Goal: Transaction & Acquisition: Purchase product/service

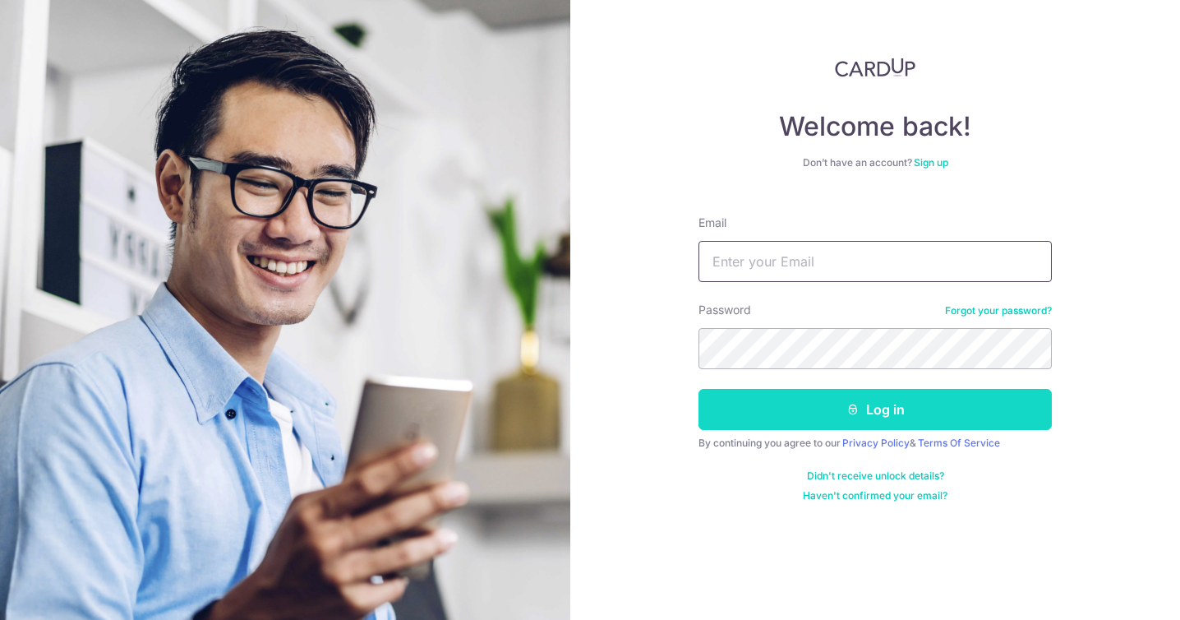
type input "chekminn@gmail.com"
click at [823, 406] on button "Log in" at bounding box center [875, 409] width 353 height 41
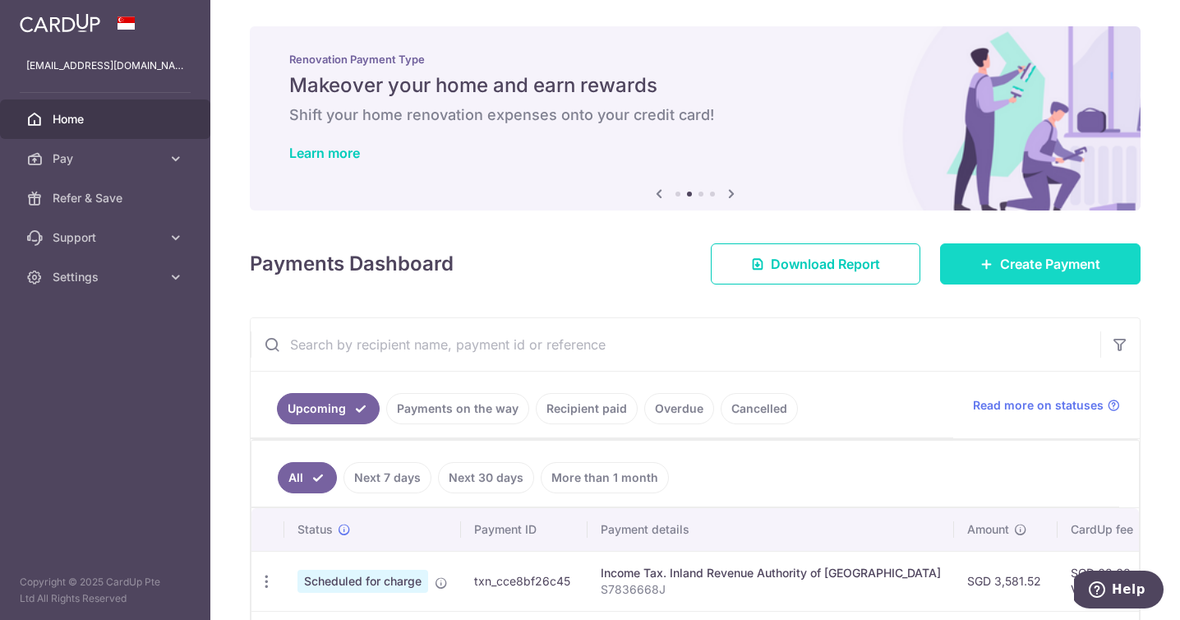
click at [1000, 271] on span "Create Payment" at bounding box center [1050, 264] width 100 height 20
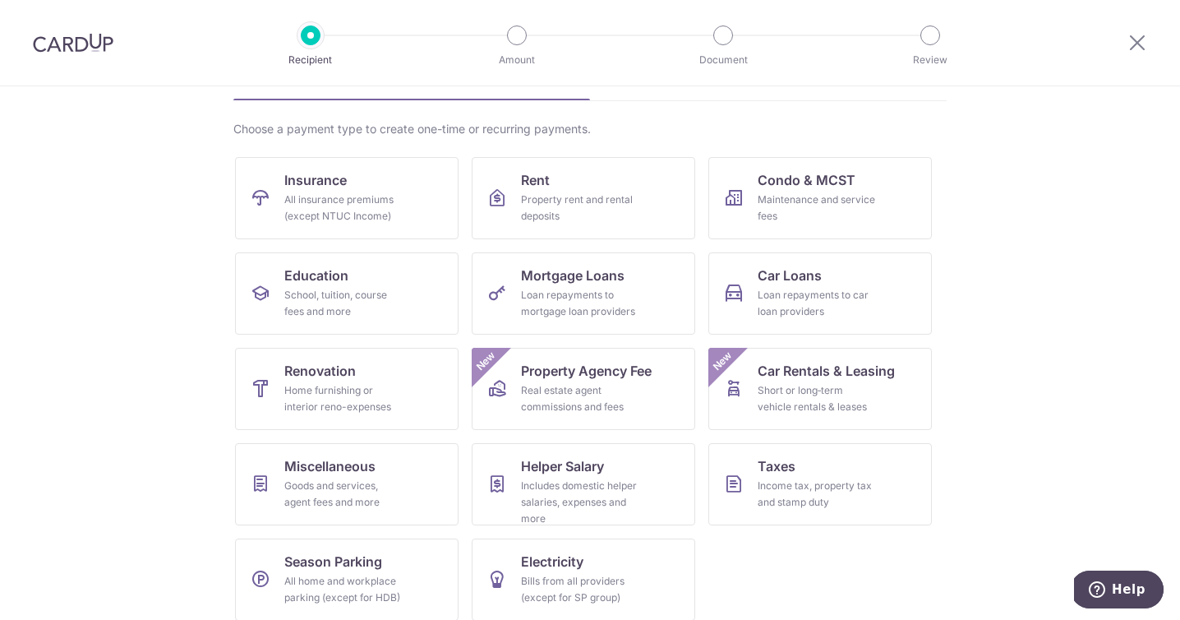
scroll to position [116, 0]
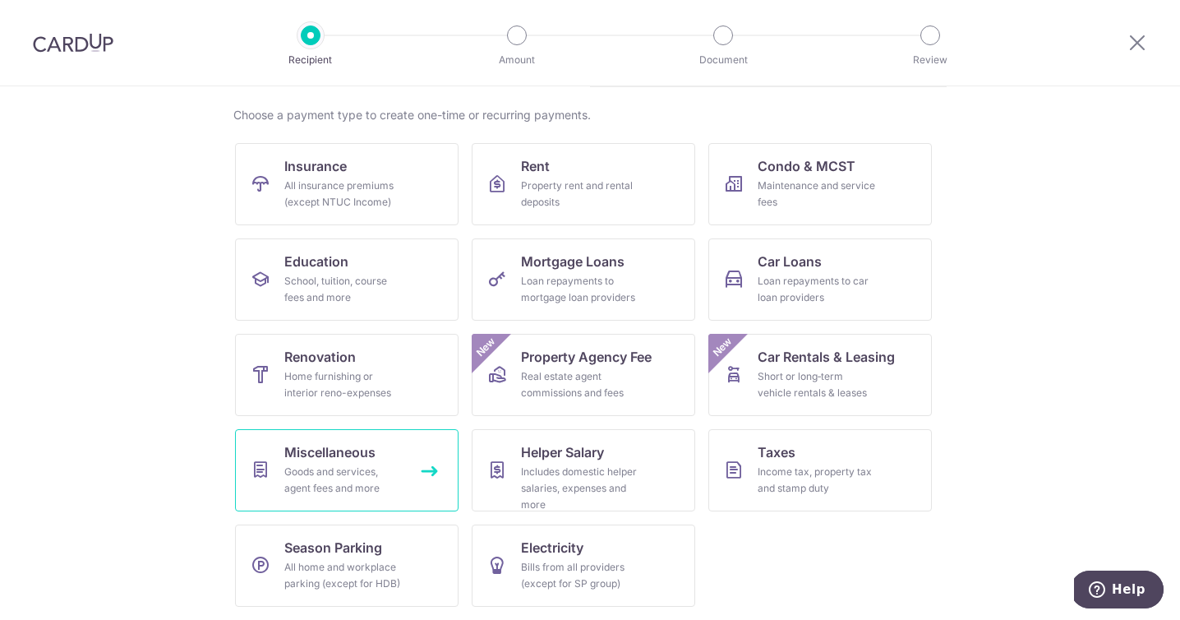
click at [359, 464] on div "Goods and services, agent fees and more" at bounding box center [343, 480] width 118 height 33
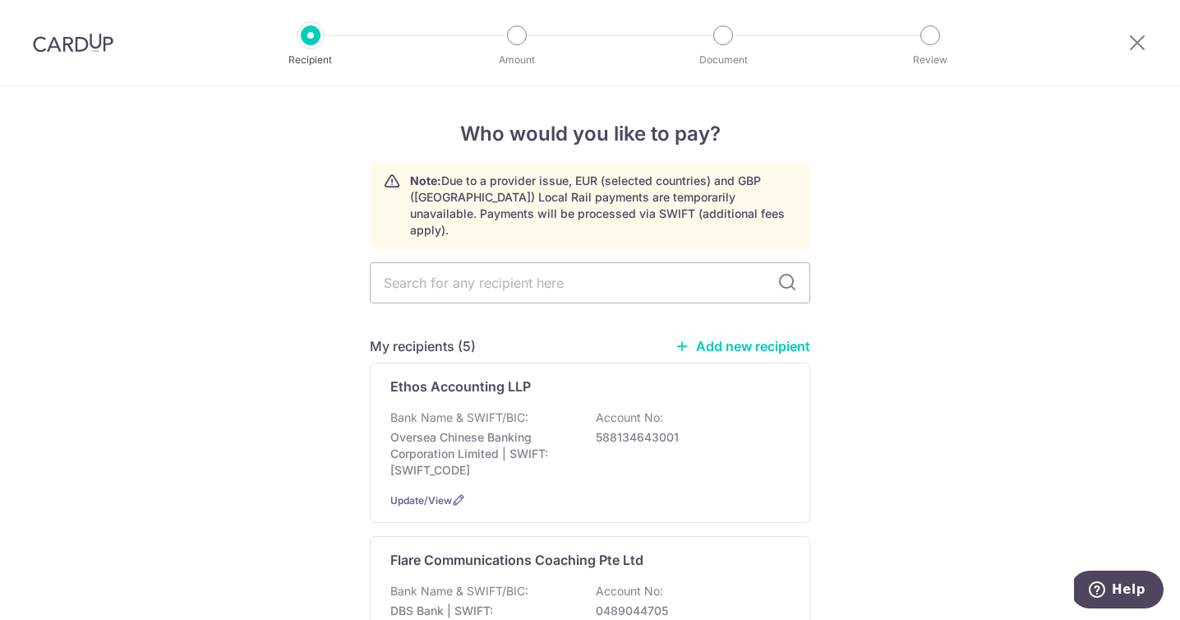
click at [731, 338] on link "Add new recipient" at bounding box center [743, 346] width 136 height 16
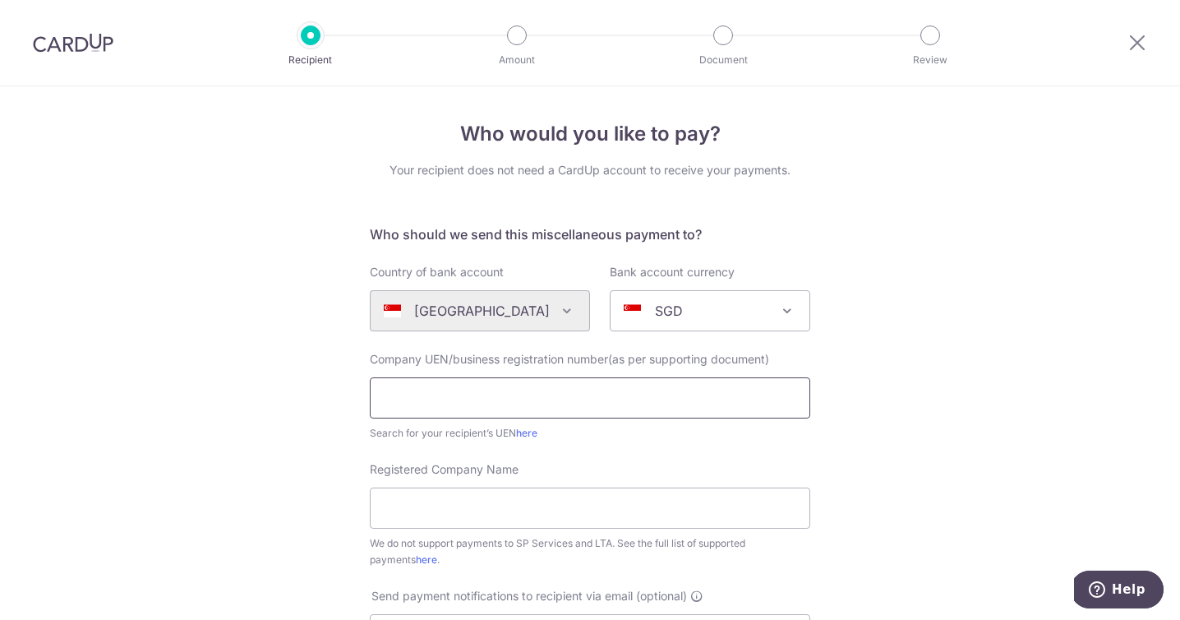
click at [656, 395] on input "text" at bounding box center [590, 397] width 441 height 41
type input "202203143D"
click at [639, 496] on input "Registered Company Name" at bounding box center [590, 507] width 441 height 41
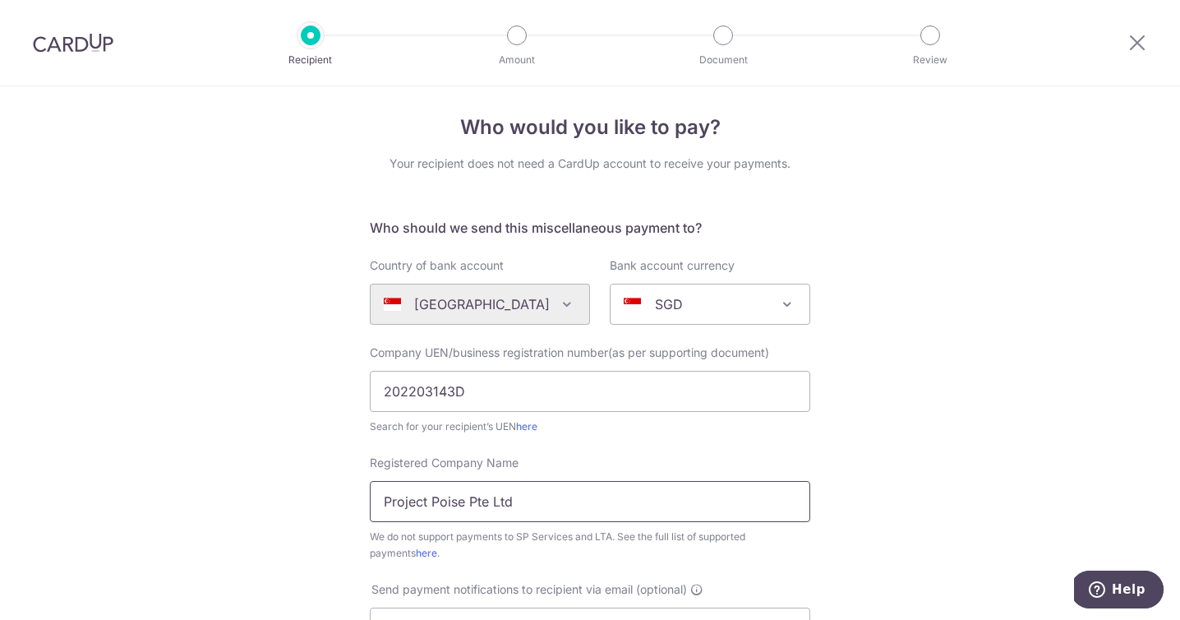
scroll to position [213, 0]
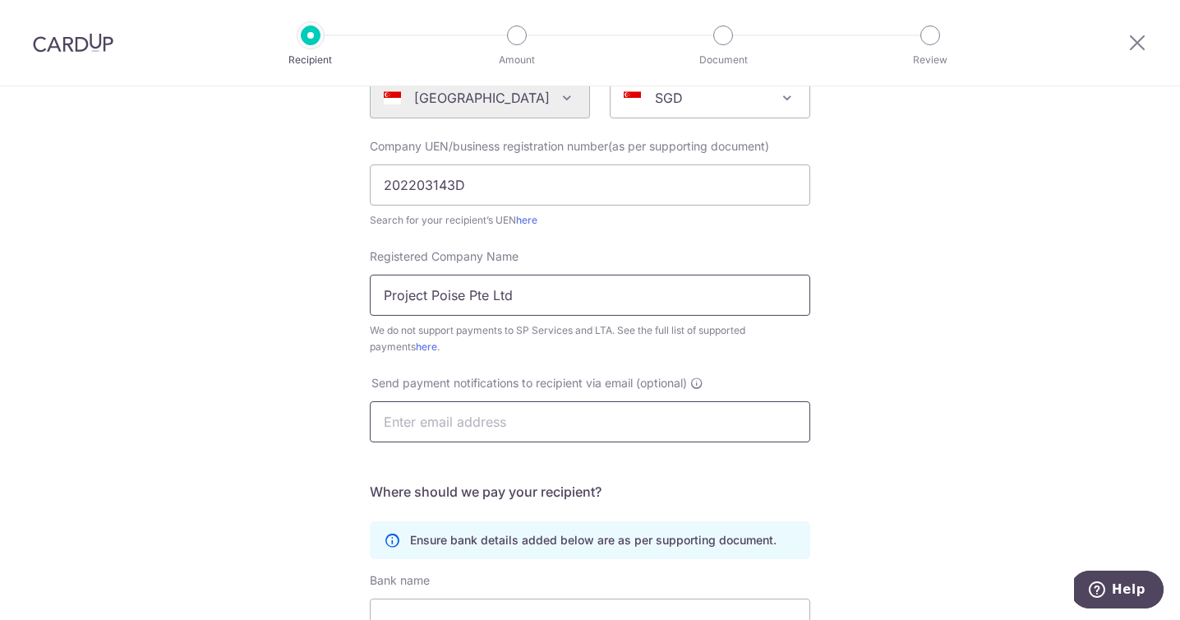
type input "Project Poise Pte Ltd"
click at [708, 420] on input "text" at bounding box center [590, 421] width 441 height 41
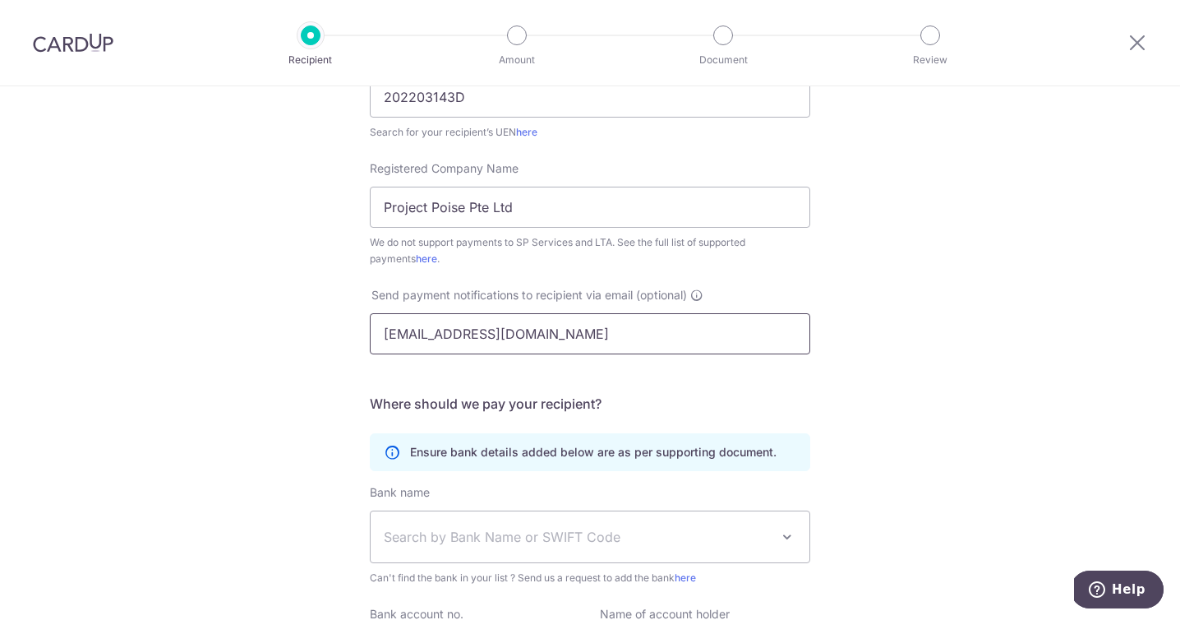
scroll to position [302, 0]
type input "hello@projectpoise.com"
click at [614, 538] on span "Search by Bank Name or SWIFT Code" at bounding box center [577, 536] width 386 height 20
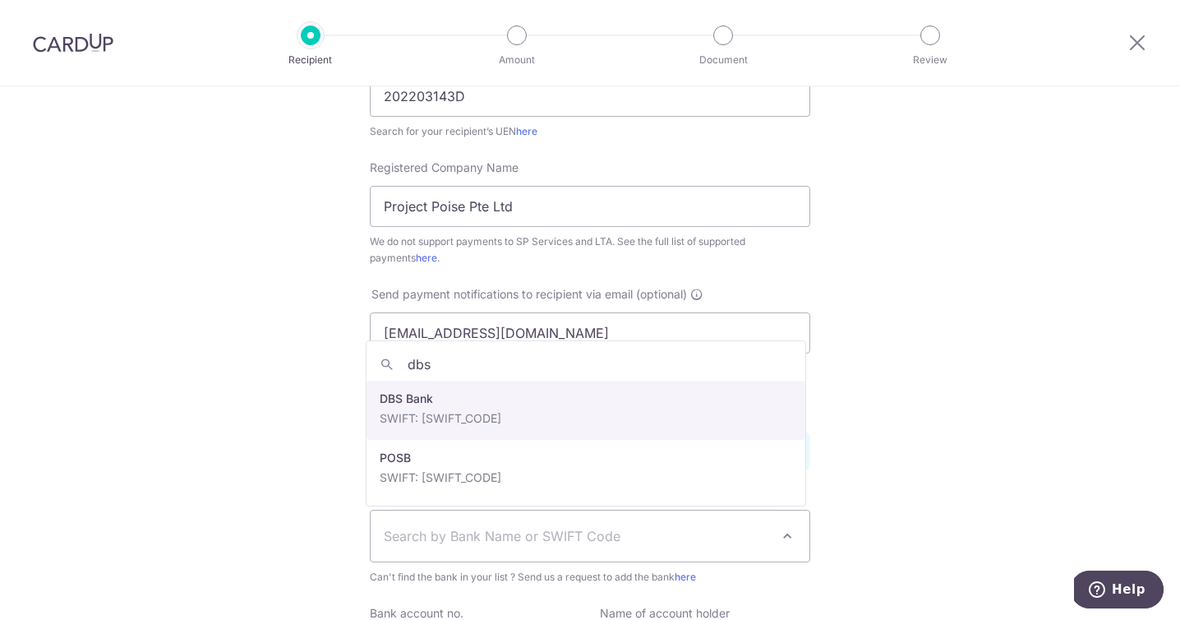
type input "dbs"
select select "6"
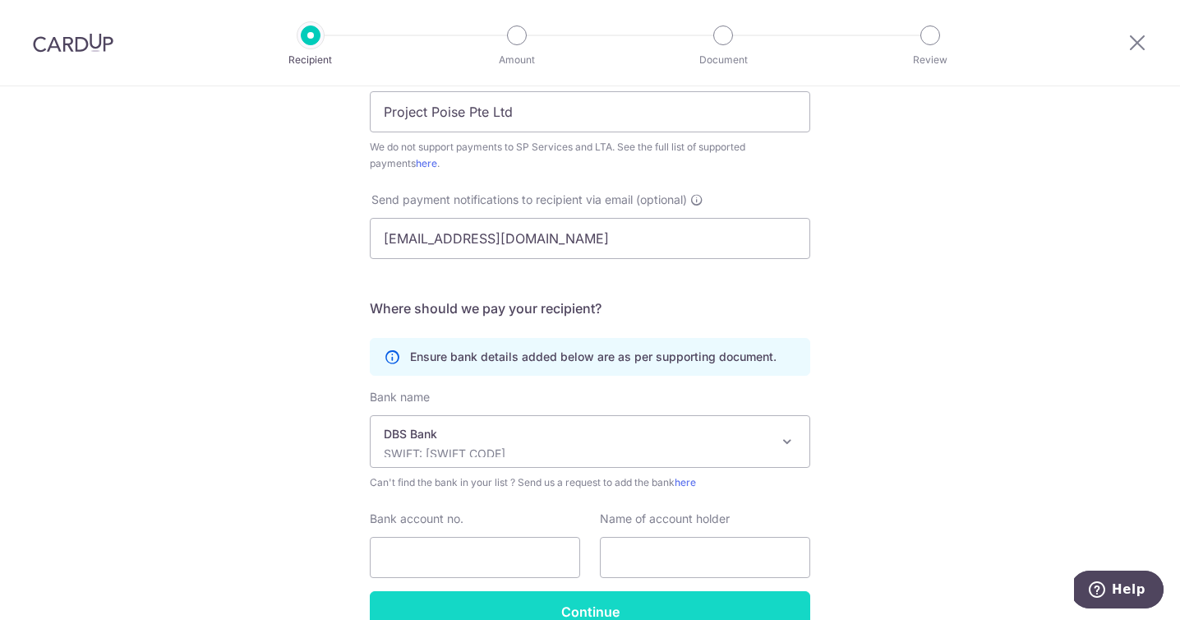
scroll to position [397, 0]
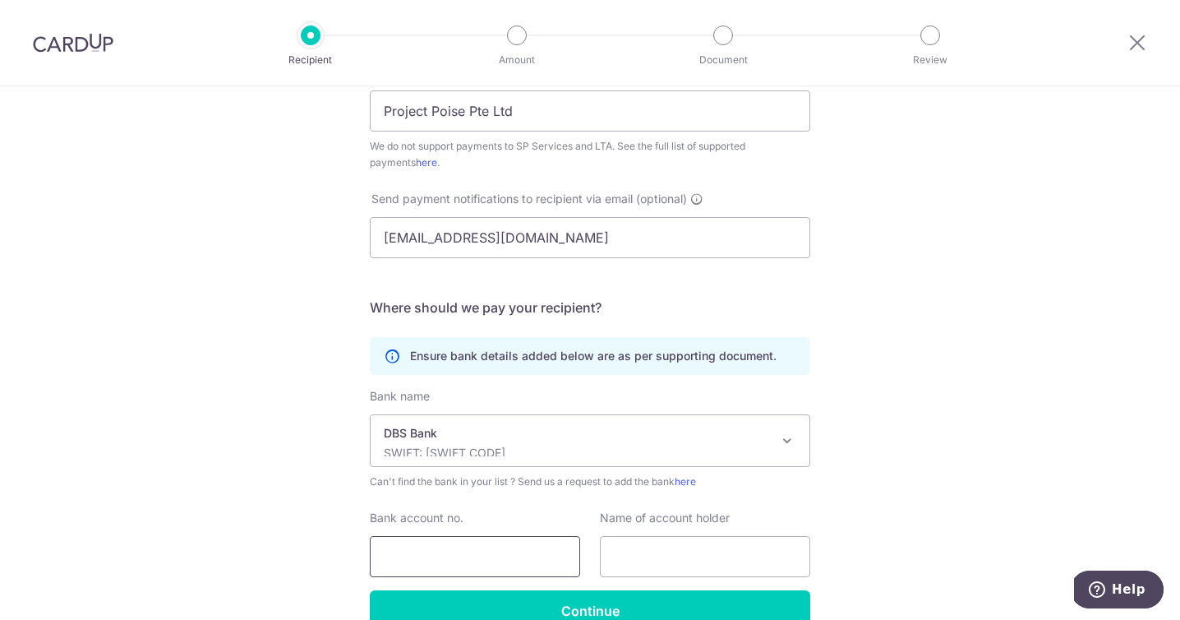
click at [428, 546] on input "Bank account no." at bounding box center [475, 556] width 210 height 41
type input "0725735009"
click at [640, 556] on input "text" at bounding box center [705, 556] width 210 height 41
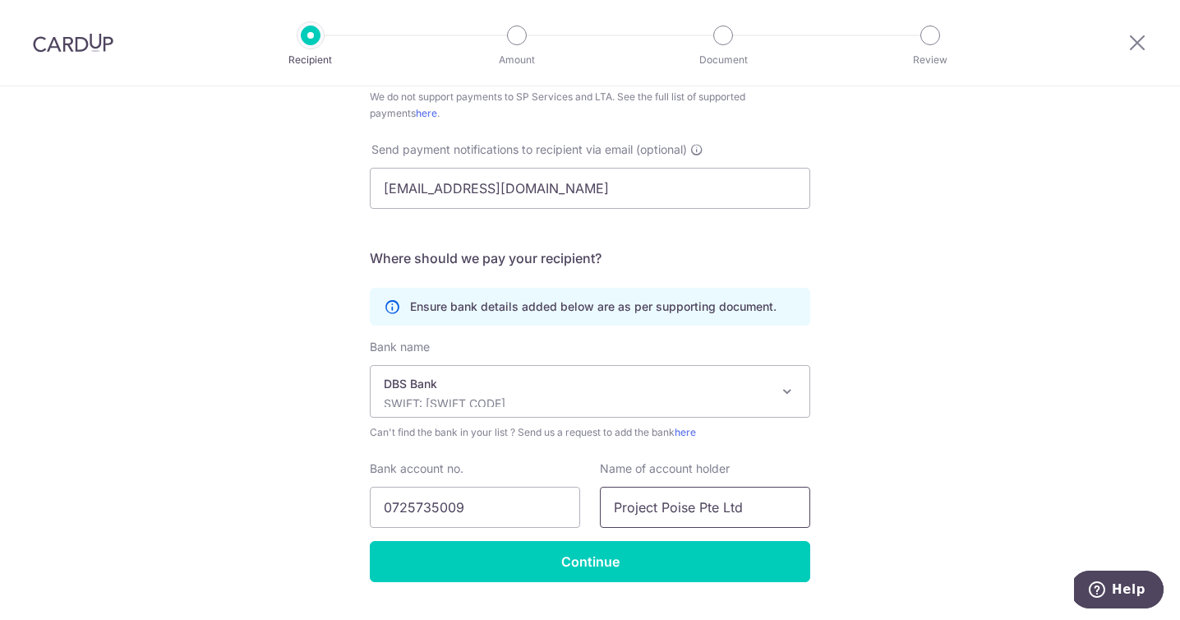
scroll to position [486, 0]
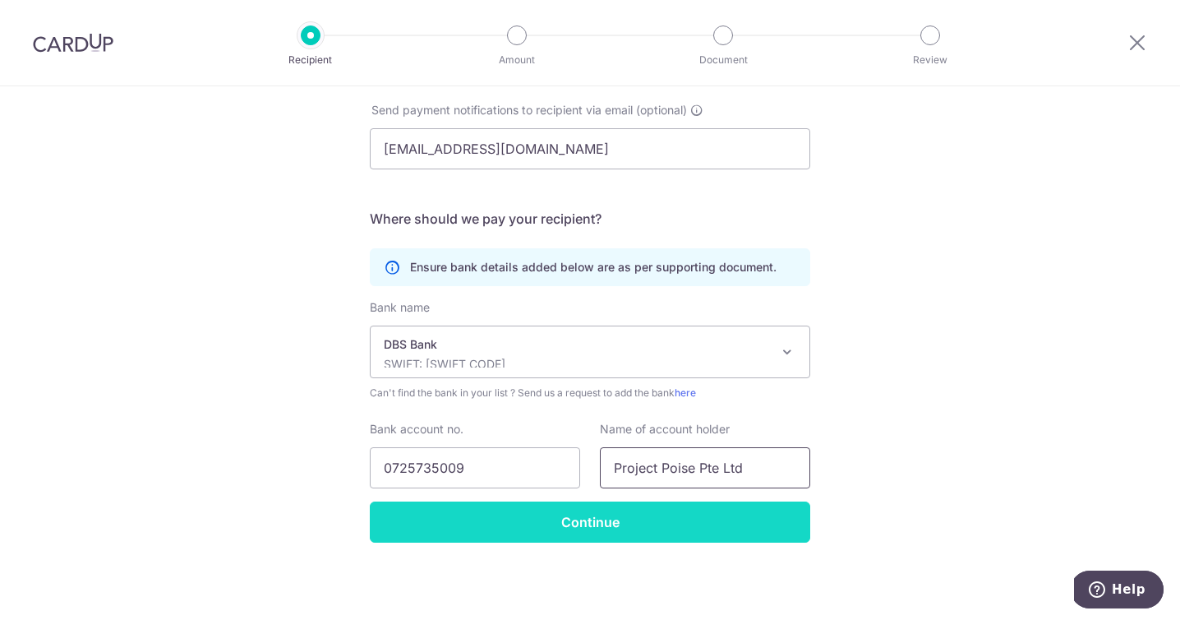
type input "Project Poise Pte Ltd"
click at [698, 516] on input "Continue" at bounding box center [590, 521] width 441 height 41
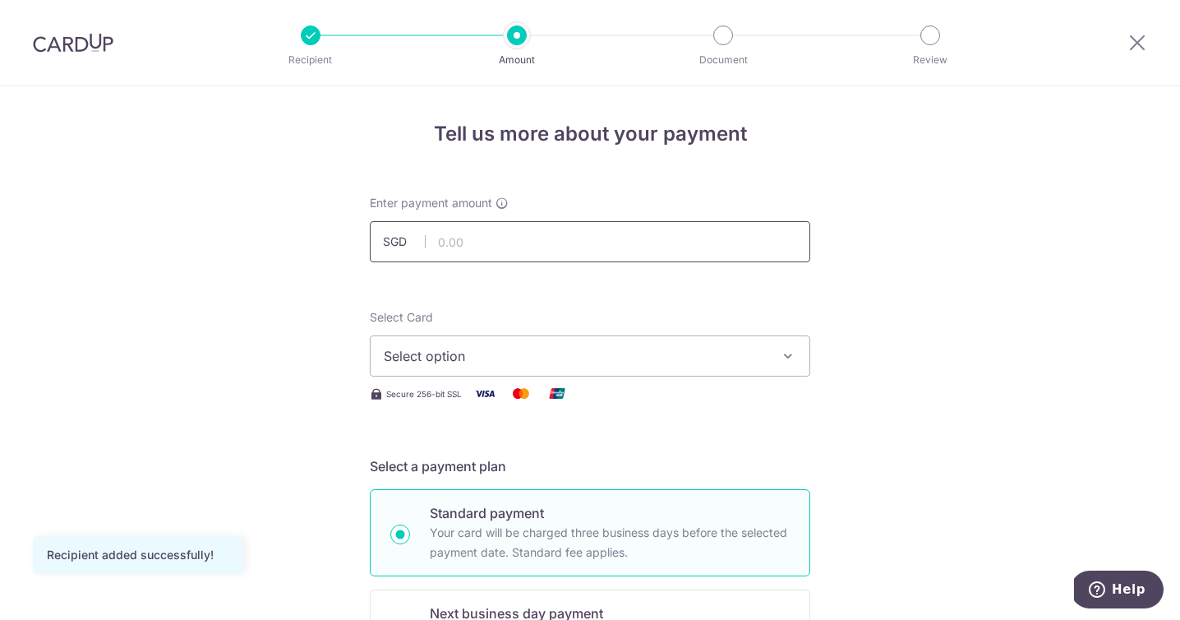
click at [607, 246] on input "text" at bounding box center [590, 241] width 441 height 41
type input "150,000.00"
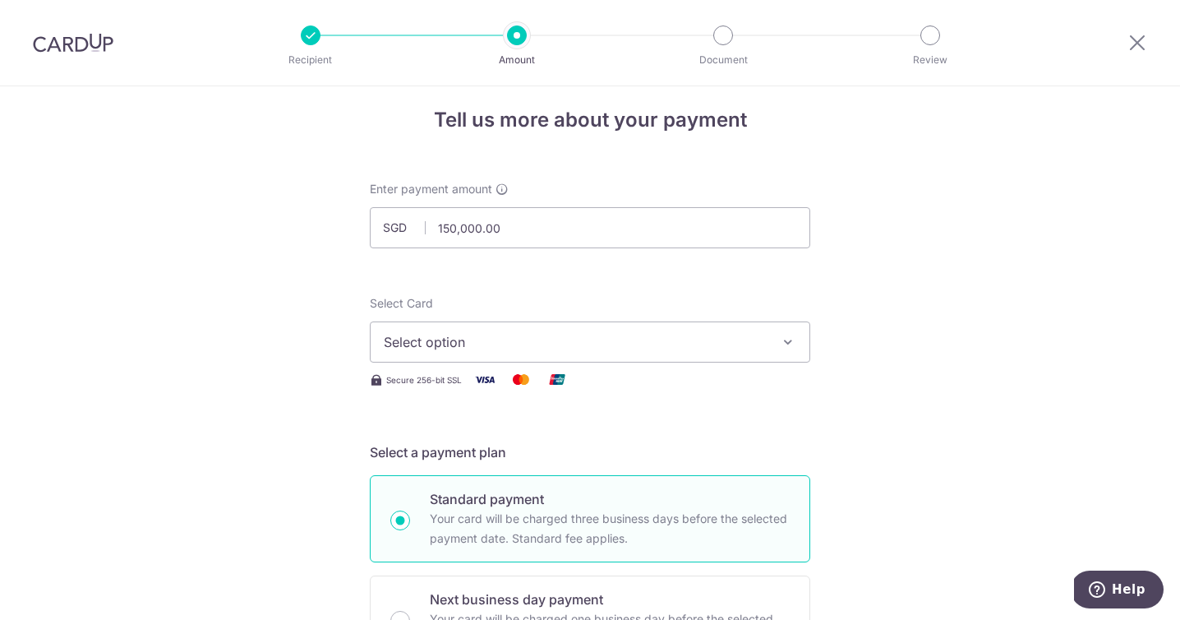
scroll to position [35, 0]
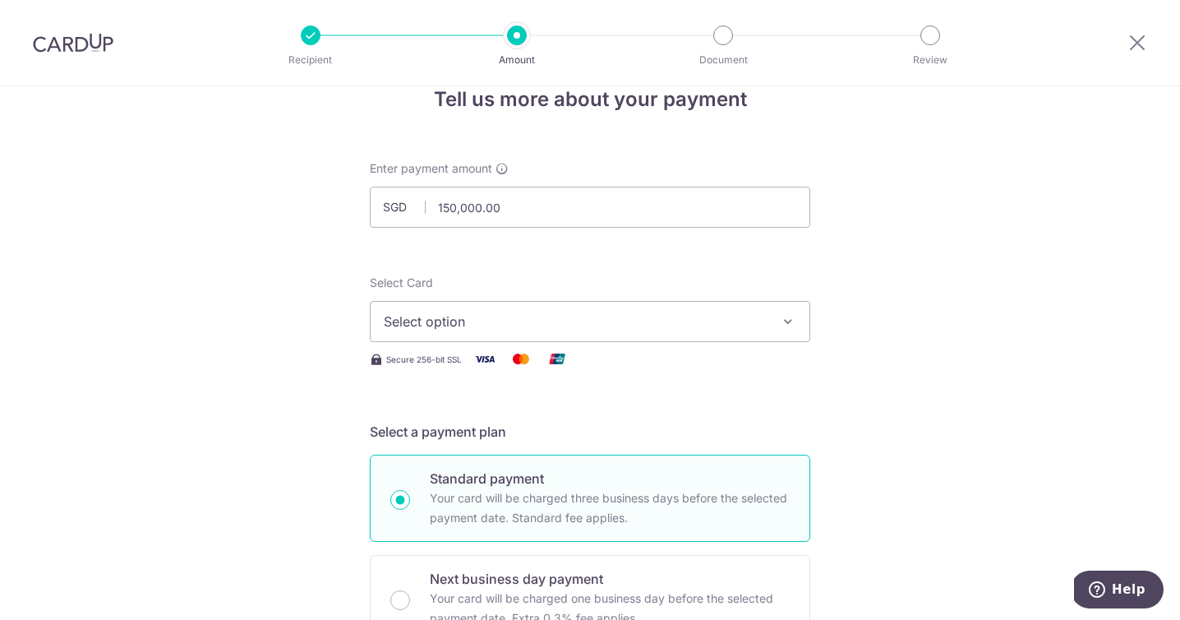
click at [780, 329] on icon "button" at bounding box center [788, 321] width 16 height 16
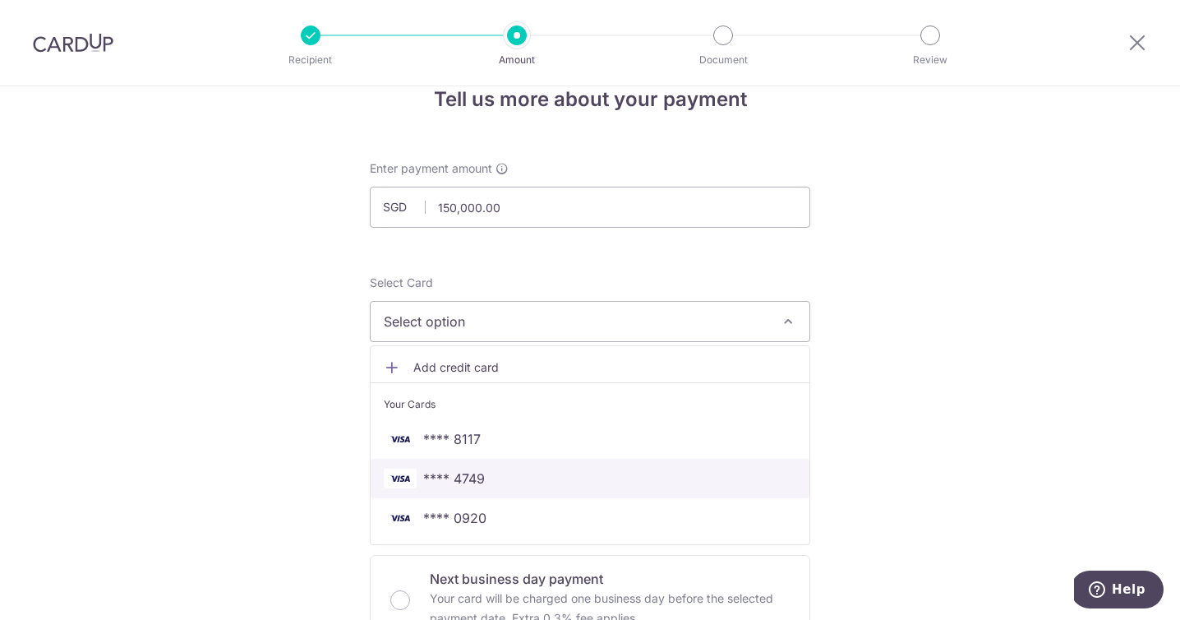
click at [560, 486] on span "**** 4749" at bounding box center [590, 478] width 413 height 20
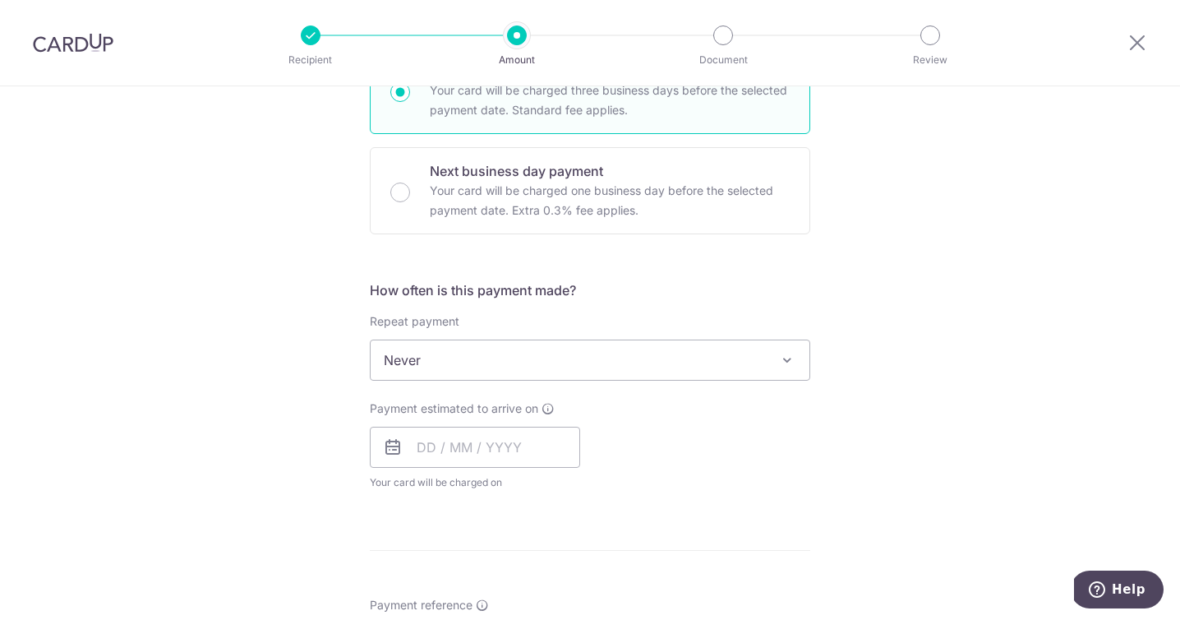
scroll to position [442, 0]
click at [764, 366] on span "Never" at bounding box center [590, 359] width 439 height 39
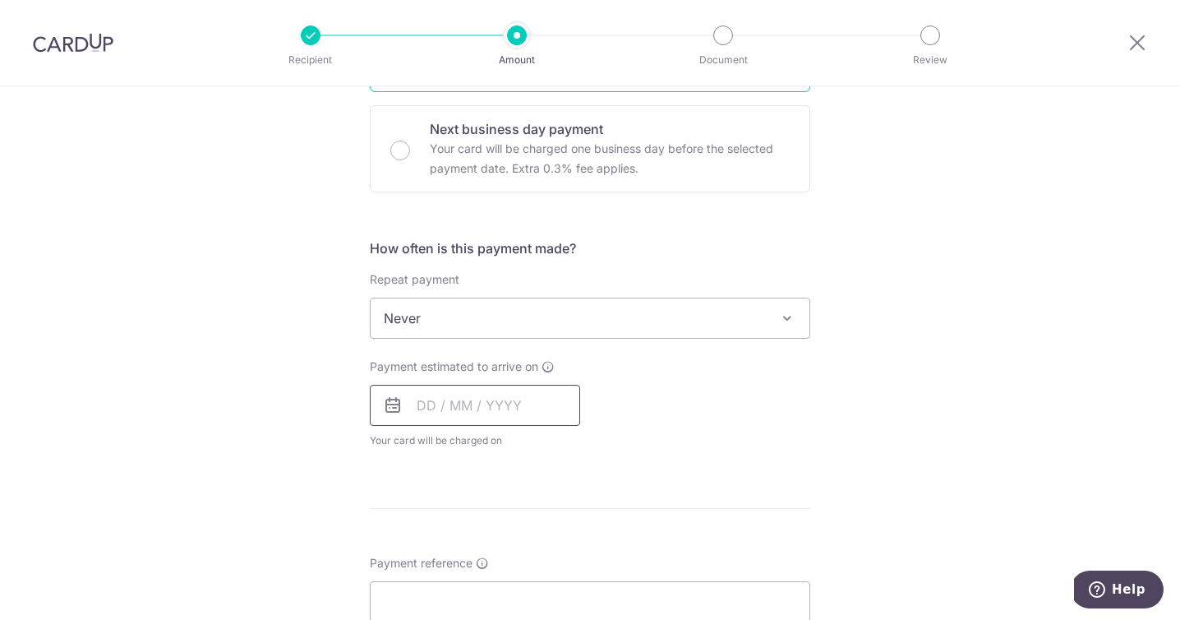
click at [547, 408] on input "text" at bounding box center [475, 405] width 210 height 41
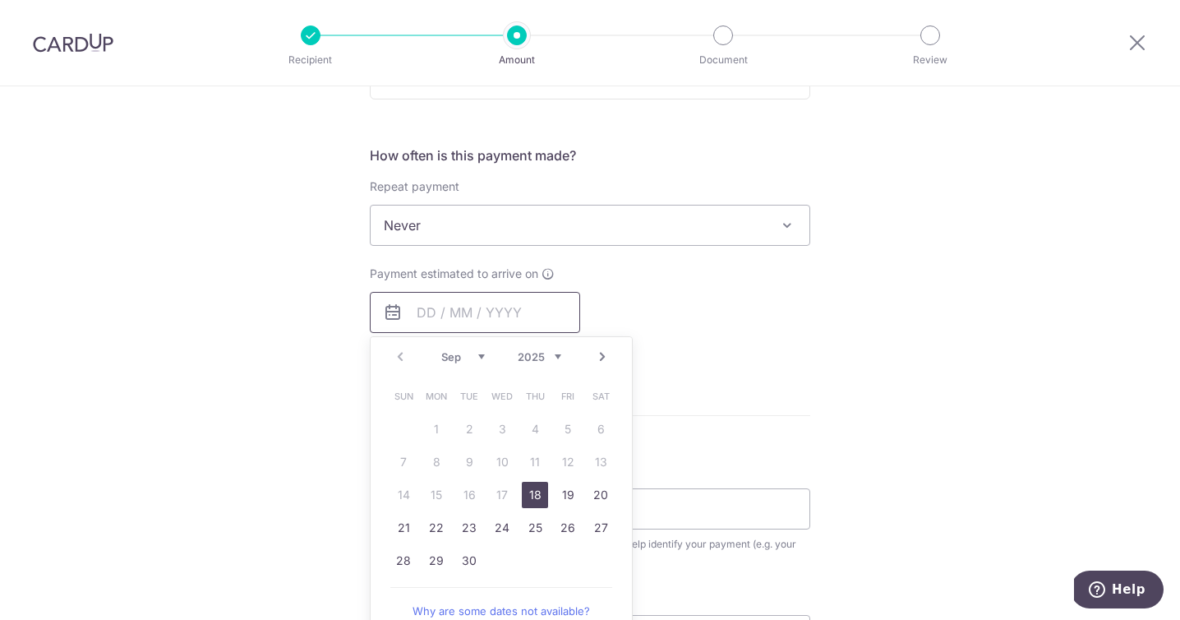
scroll to position [578, 0]
click at [536, 489] on link "18" at bounding box center [535, 494] width 26 height 26
type input "[DATE]"
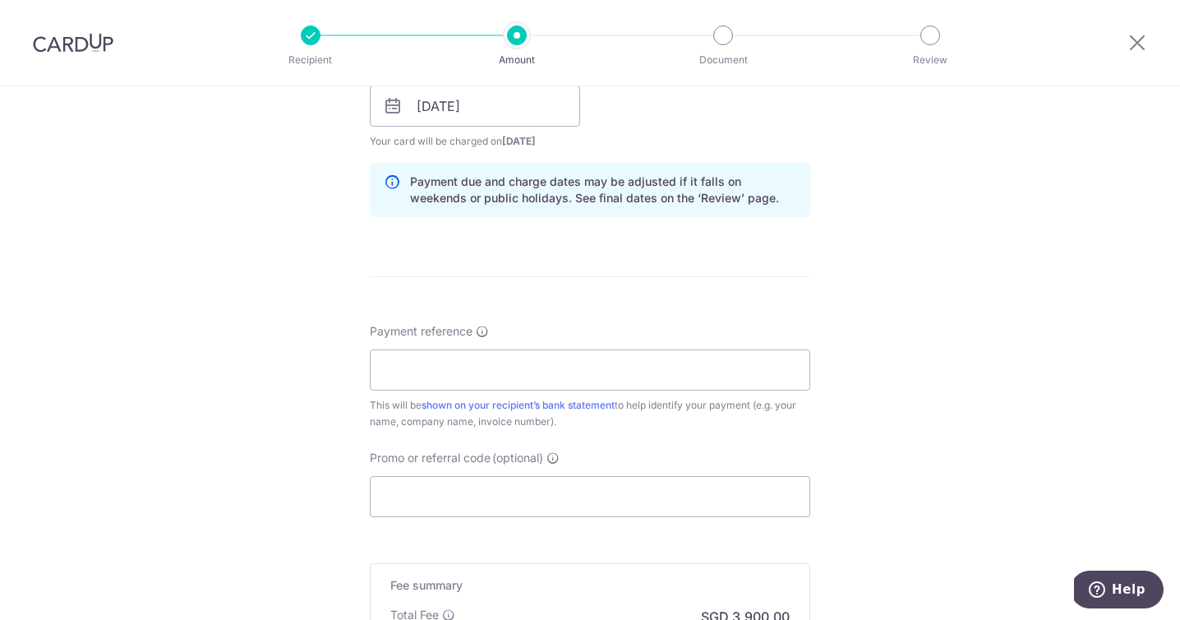
scroll to position [834, 0]
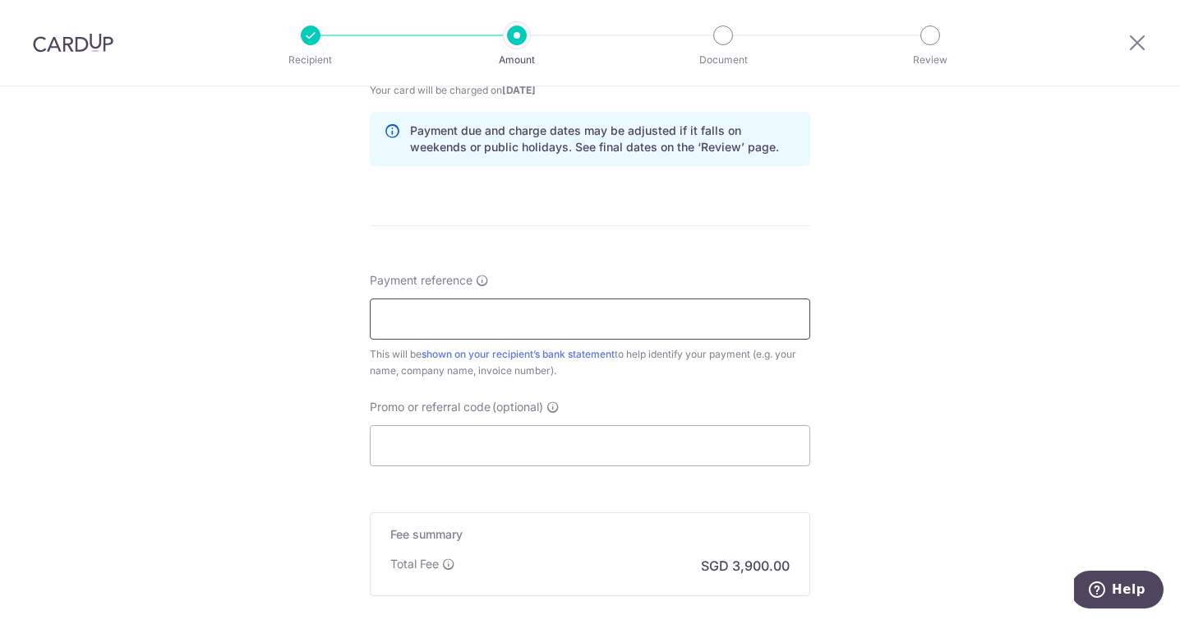
click at [750, 321] on input "Payment reference" at bounding box center [590, 318] width 441 height 41
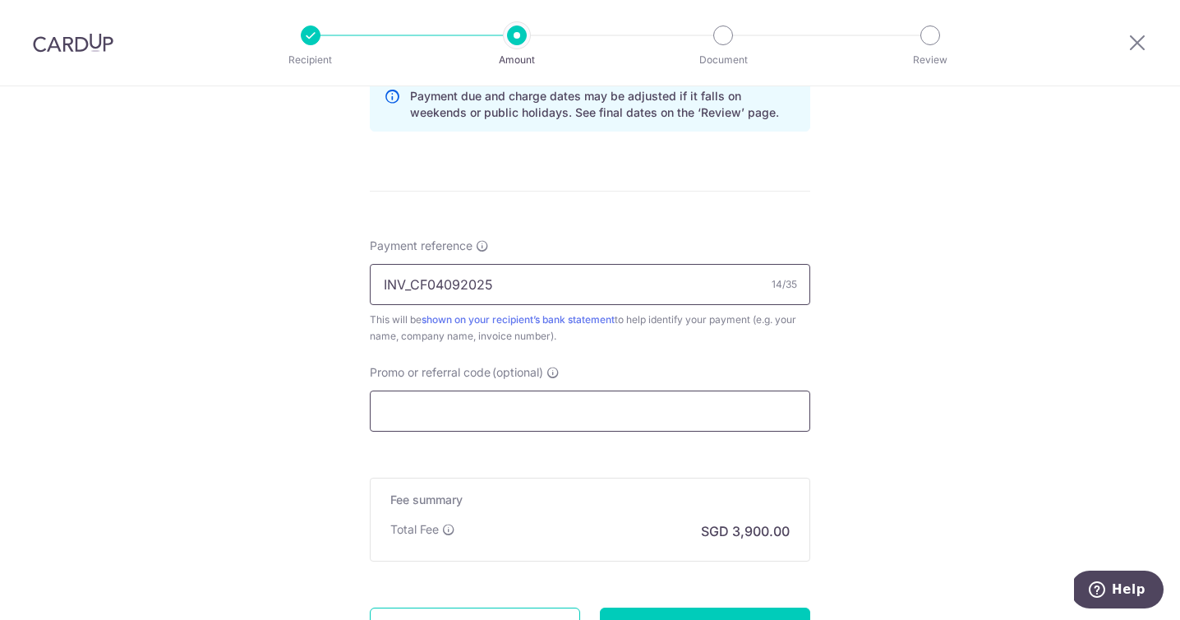
type input "INV_CF04092025"
click at [681, 405] on input "Promo or referral code (optional)" at bounding box center [590, 410] width 441 height 41
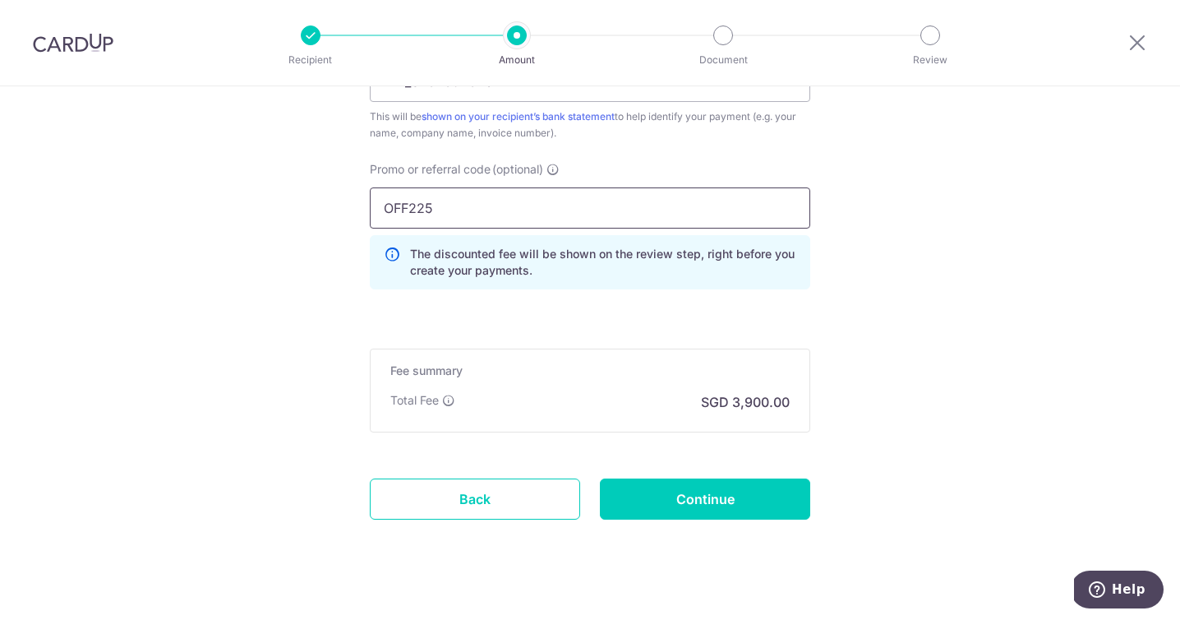
scroll to position [1074, 0]
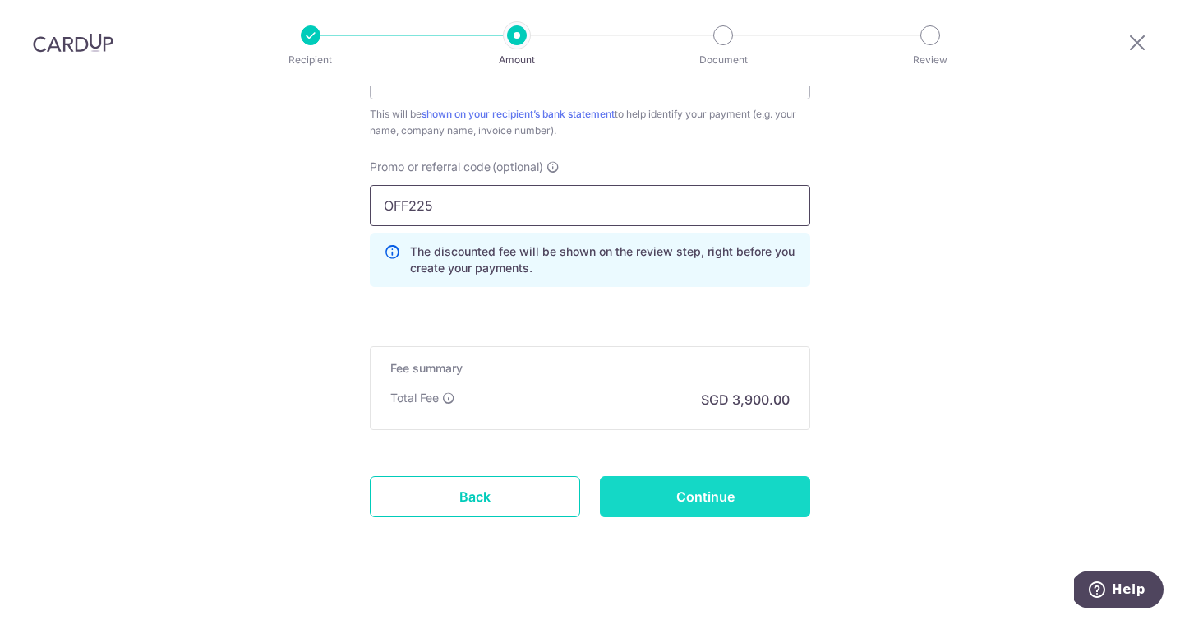
type input "OFF225"
click at [696, 496] on input "Continue" at bounding box center [705, 496] width 210 height 41
type input "Create Schedule"
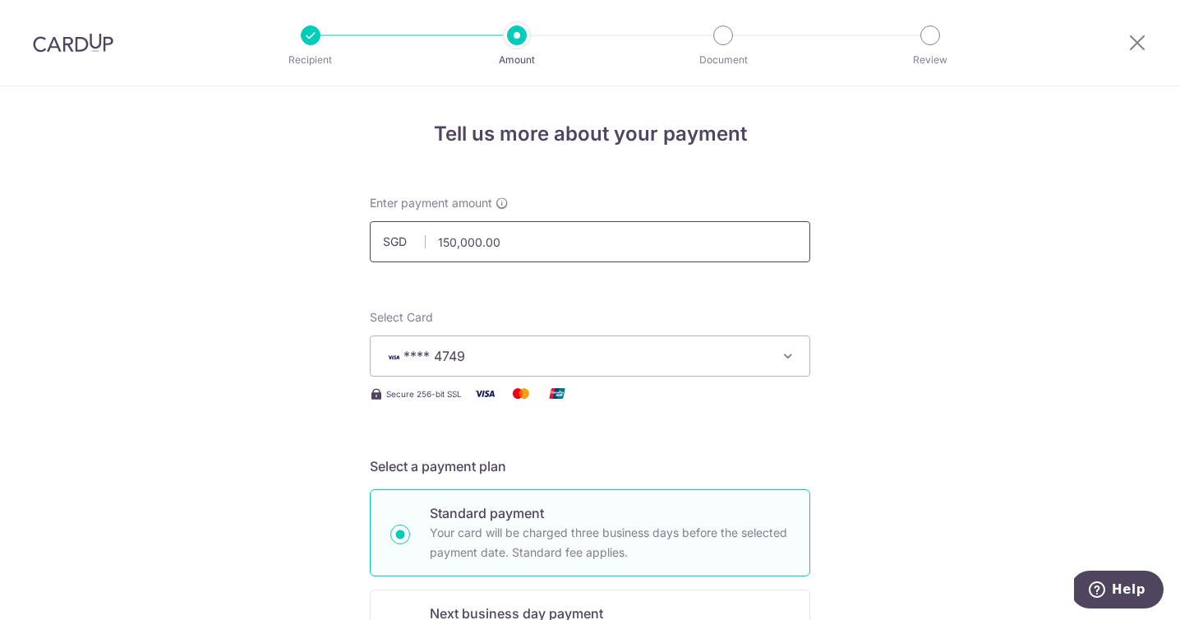
click at [533, 243] on input "150,000.00" at bounding box center [590, 241] width 441 height 41
type input "15,000.00"
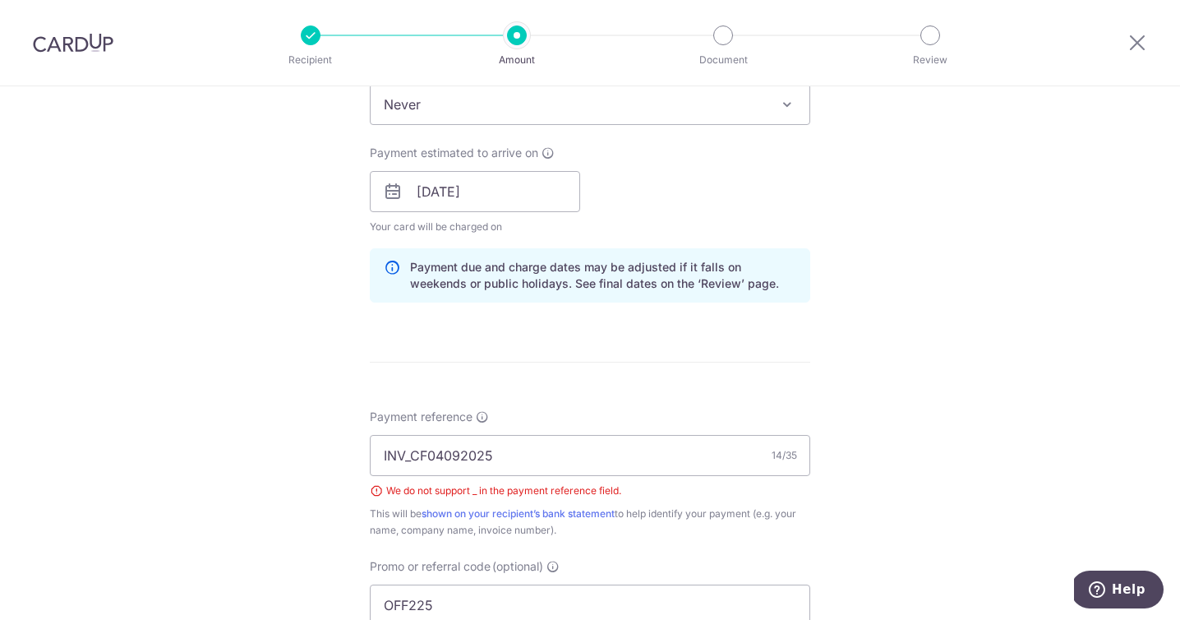
scroll to position [830, 0]
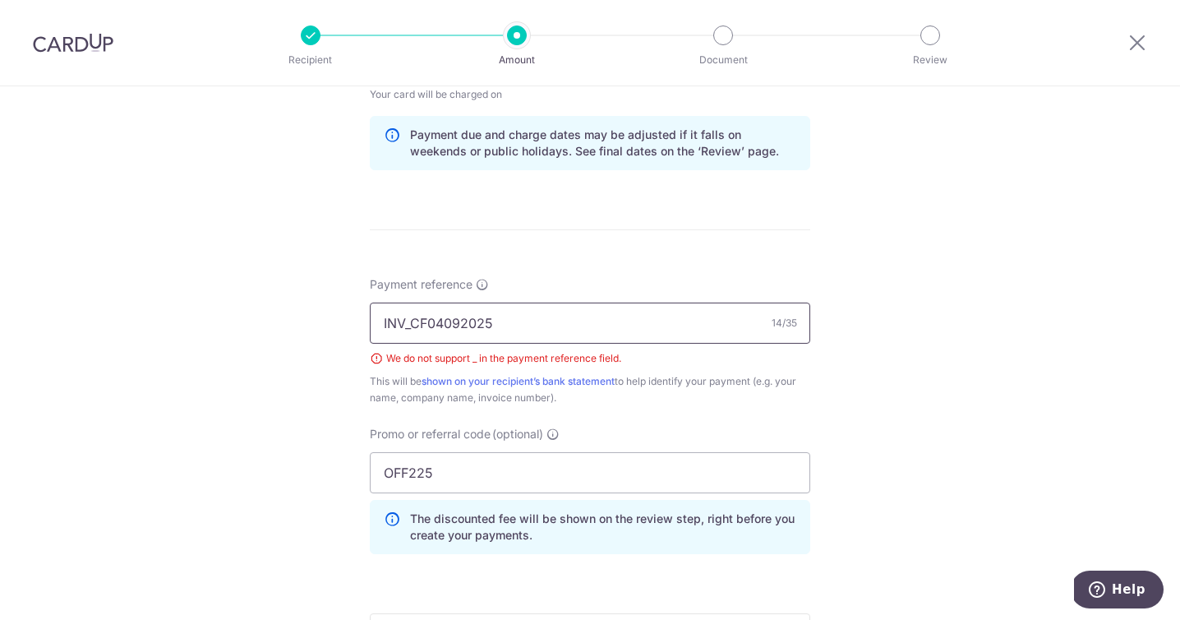
click at [404, 325] on input "INV_CF04092025" at bounding box center [590, 322] width 441 height 41
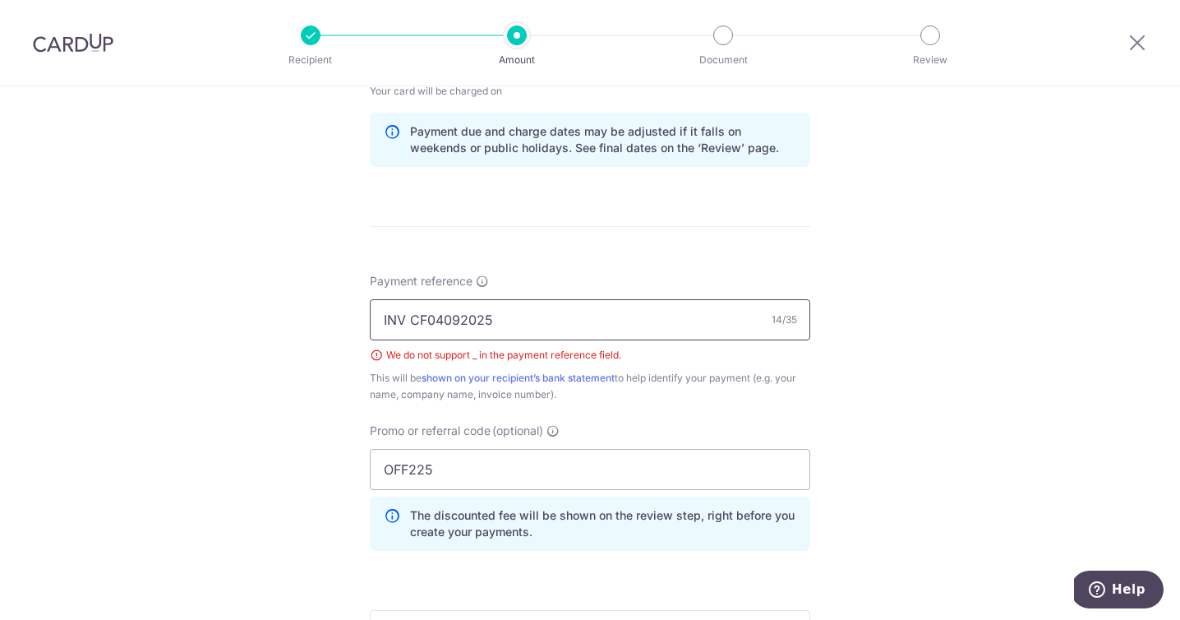
scroll to position [1022, 0]
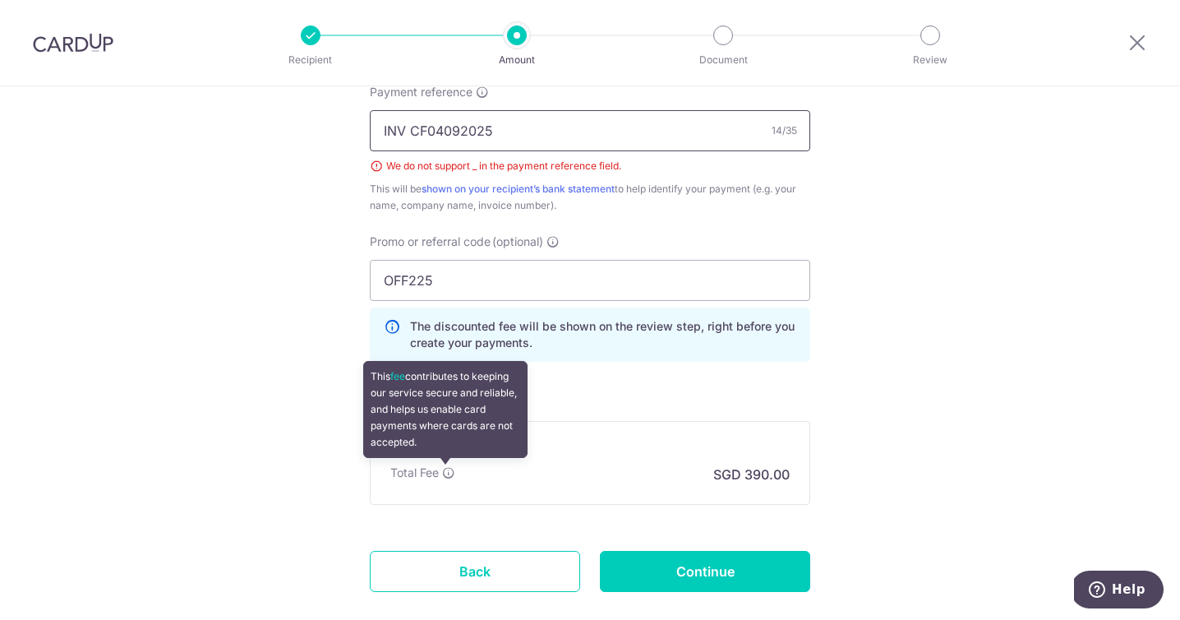
type input "INV CF04092025"
click at [445, 470] on icon at bounding box center [448, 472] width 13 height 13
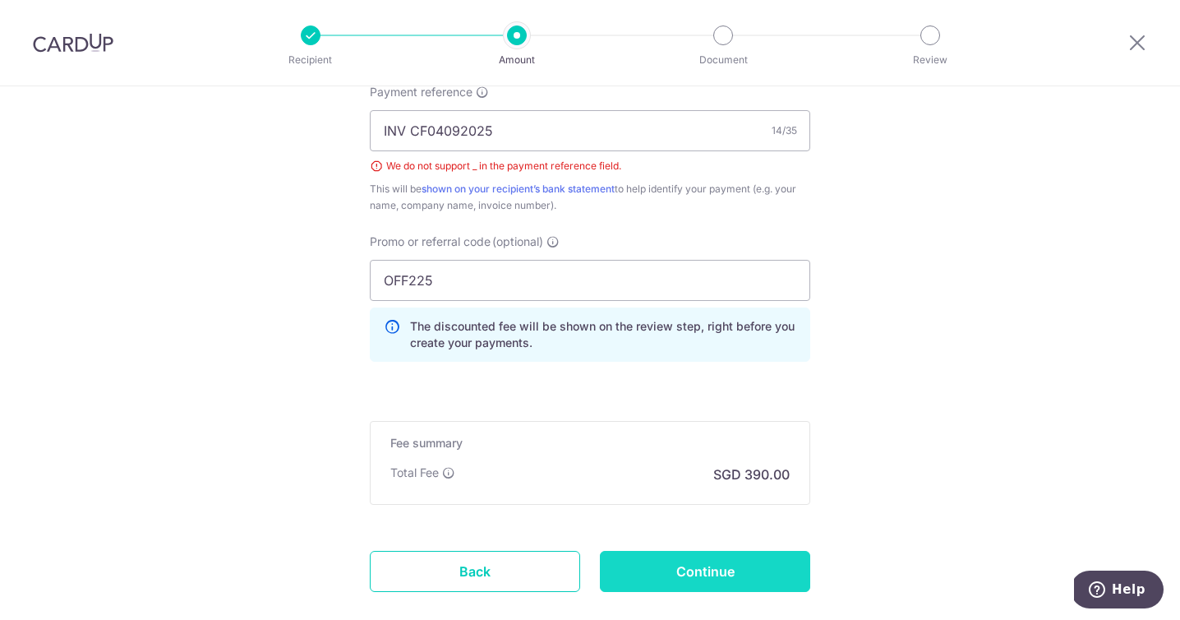
click at [678, 571] on input "Continue" at bounding box center [705, 571] width 210 height 41
type input "Create Schedule"
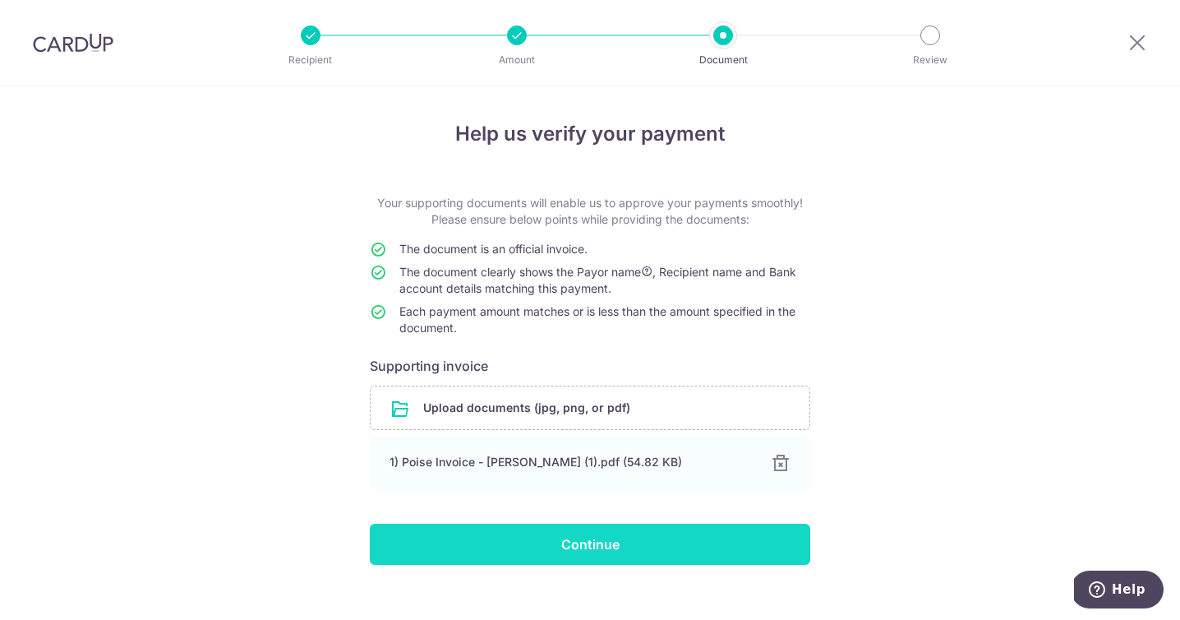
click at [635, 547] on input "Continue" at bounding box center [590, 544] width 441 height 41
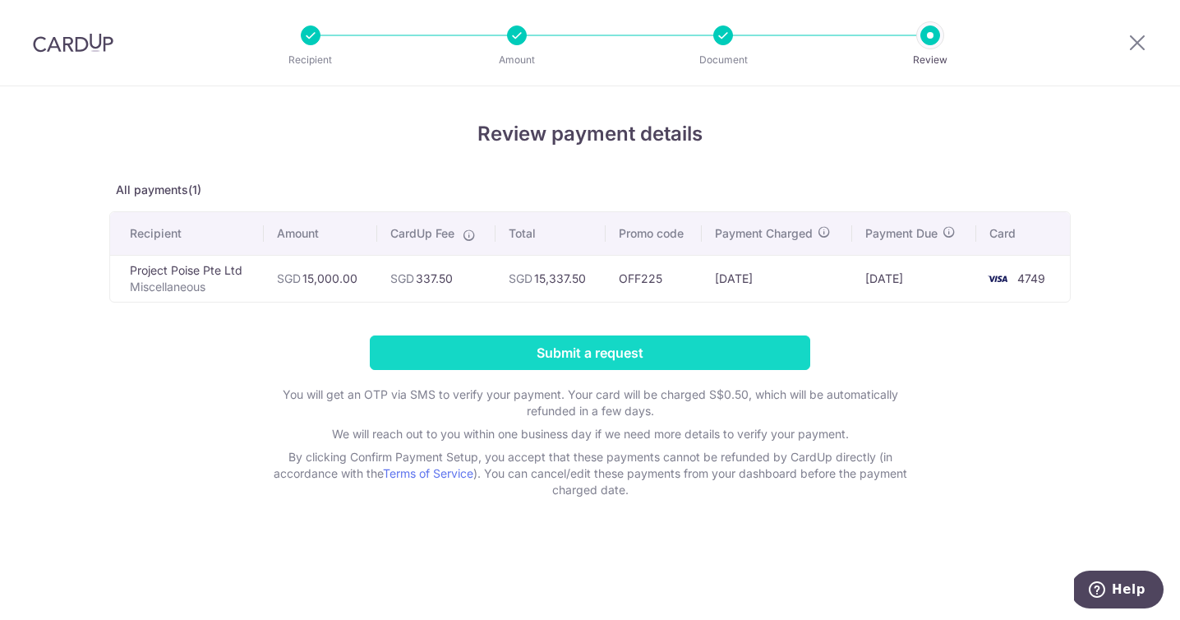
click at [633, 348] on input "Submit a request" at bounding box center [590, 352] width 441 height 35
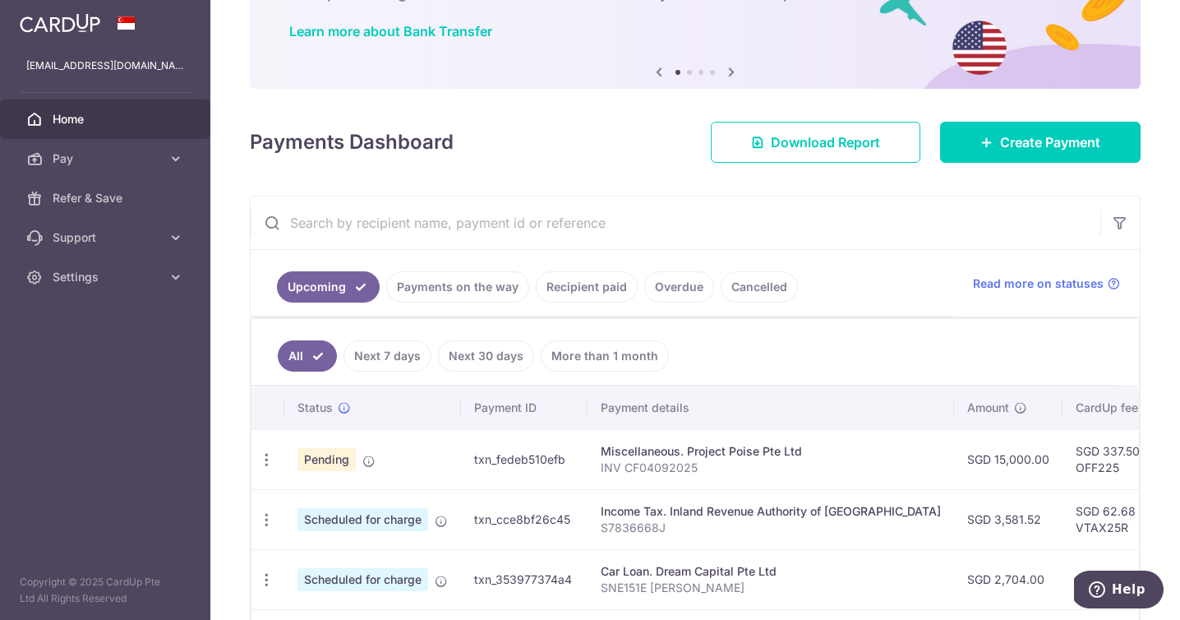
scroll to position [376, 0]
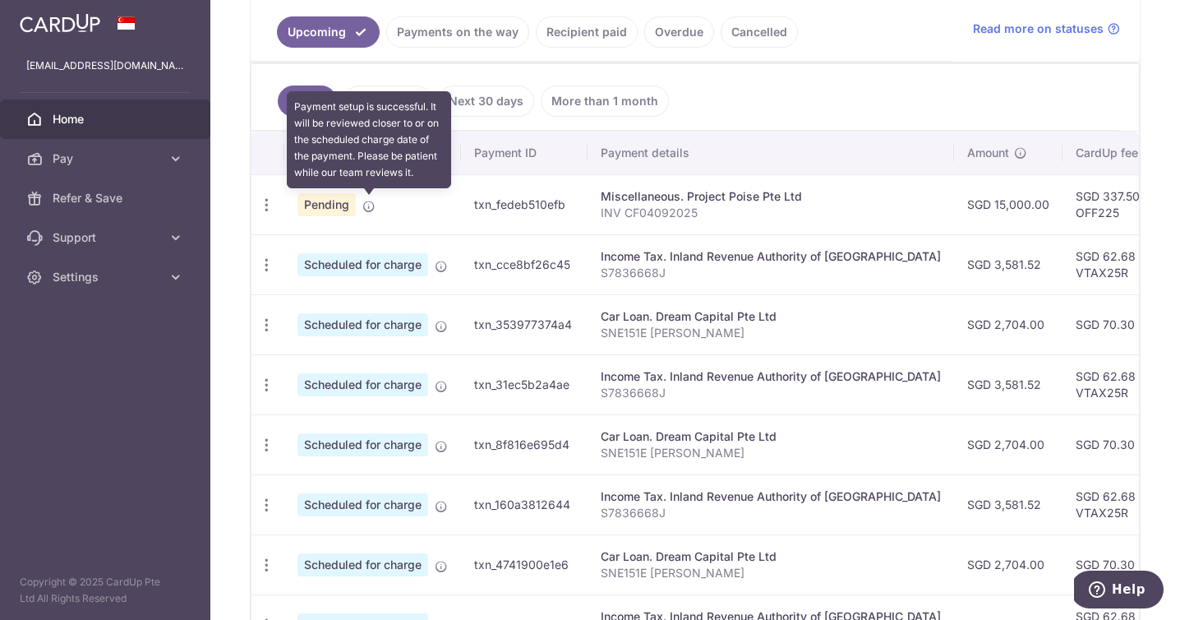
click at [369, 204] on icon at bounding box center [368, 206] width 13 height 13
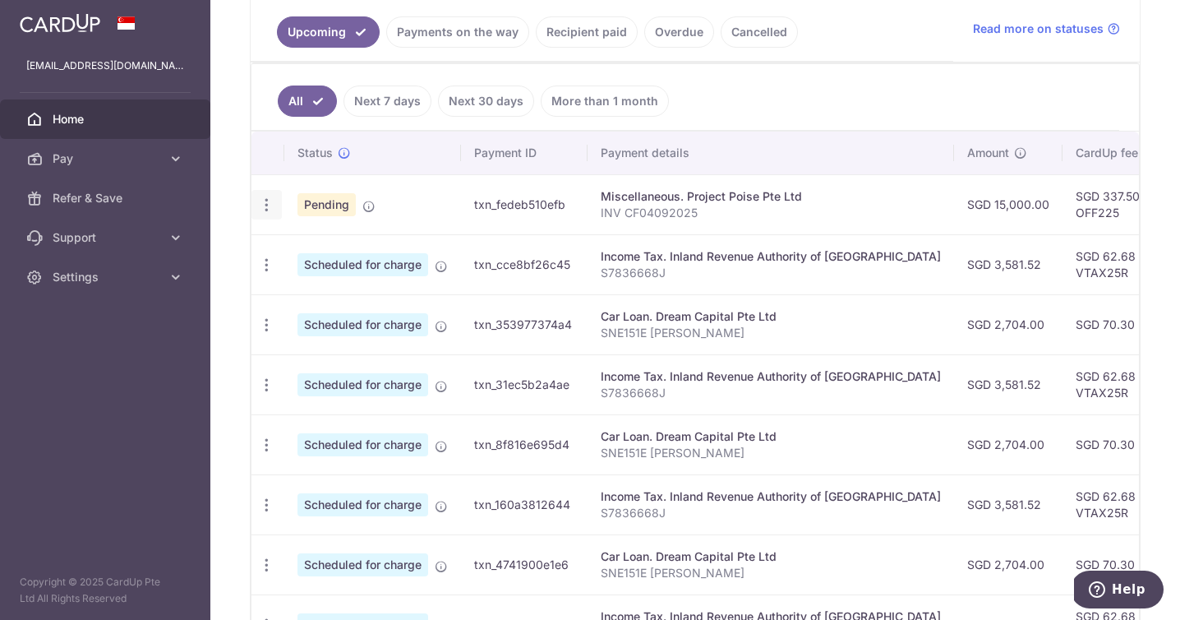
click at [264, 200] on icon "button" at bounding box center [266, 204] width 17 height 17
click at [839, 201] on div "Miscellaneous. Project Poise Pte Ltd" at bounding box center [771, 196] width 340 height 16
click at [1087, 208] on td "SGD 337.50 OFF225" at bounding box center [1116, 204] width 107 height 60
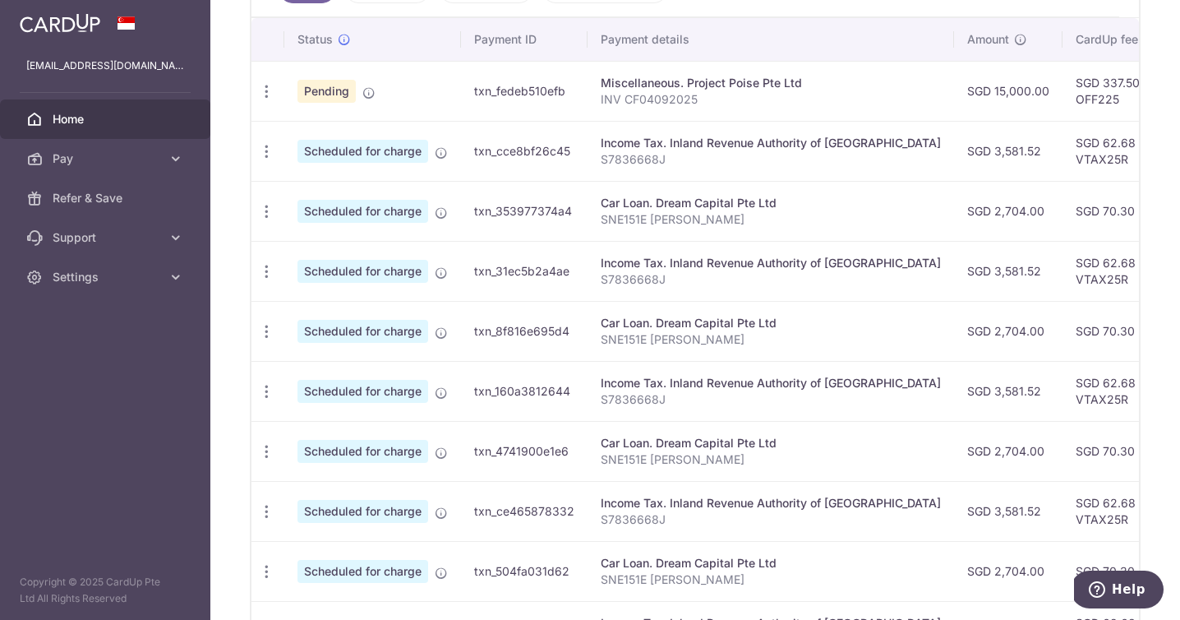
scroll to position [487, 0]
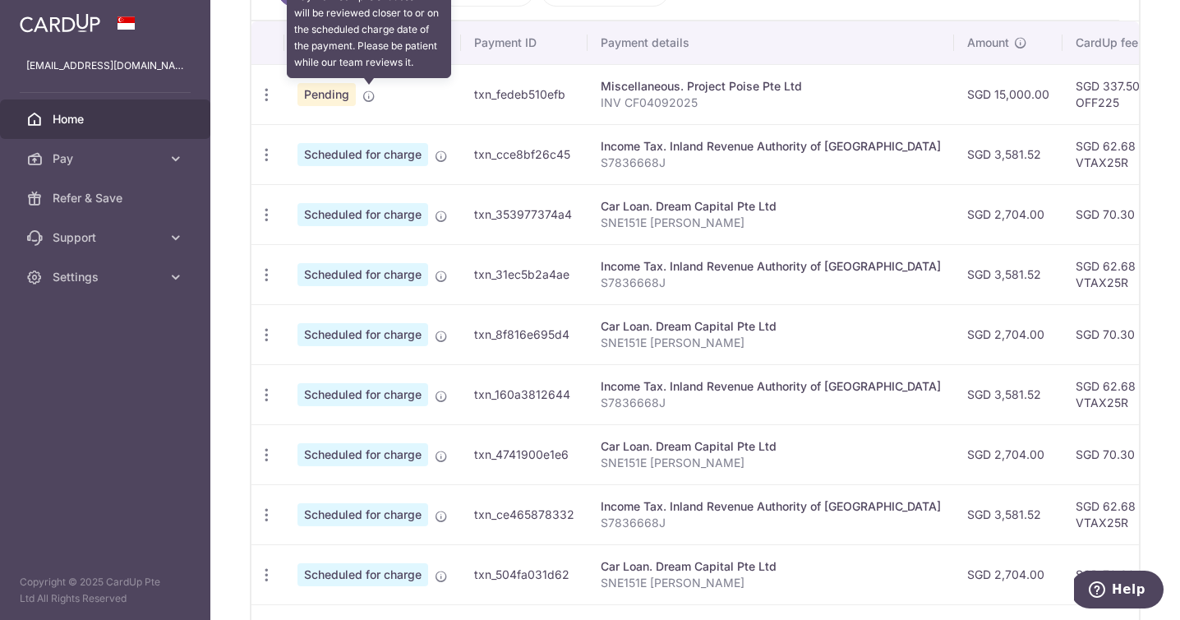
click at [365, 91] on icon at bounding box center [368, 96] width 13 height 13
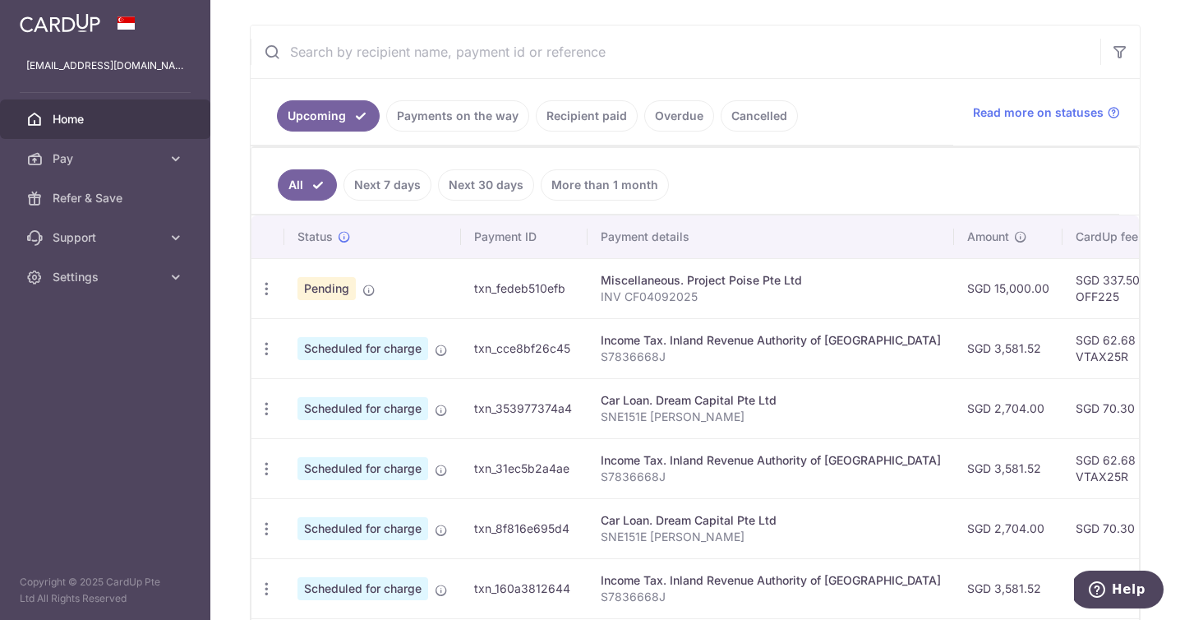
scroll to position [0, 0]
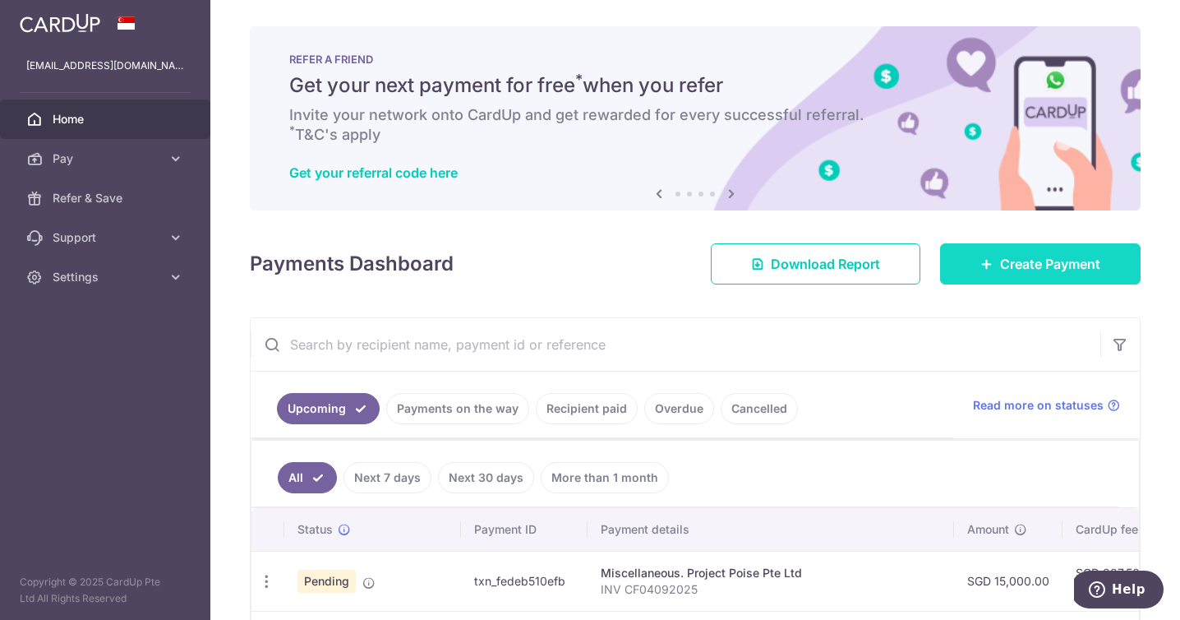
click at [1019, 258] on span "Create Payment" at bounding box center [1050, 264] width 100 height 20
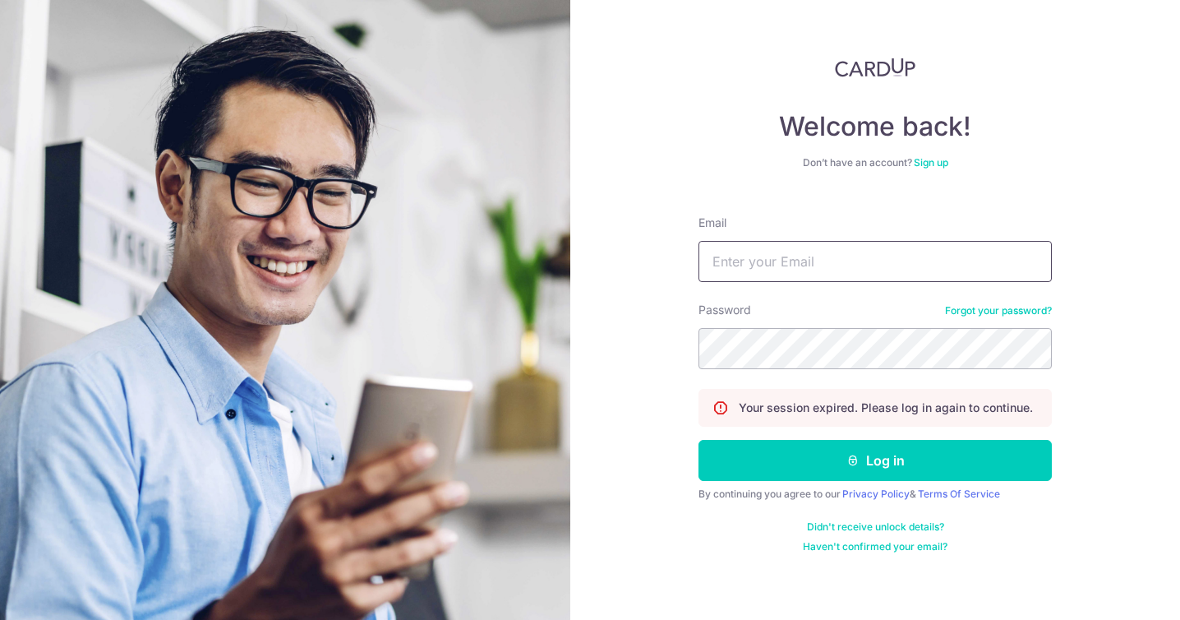
type input "chekminn@gmail.com"
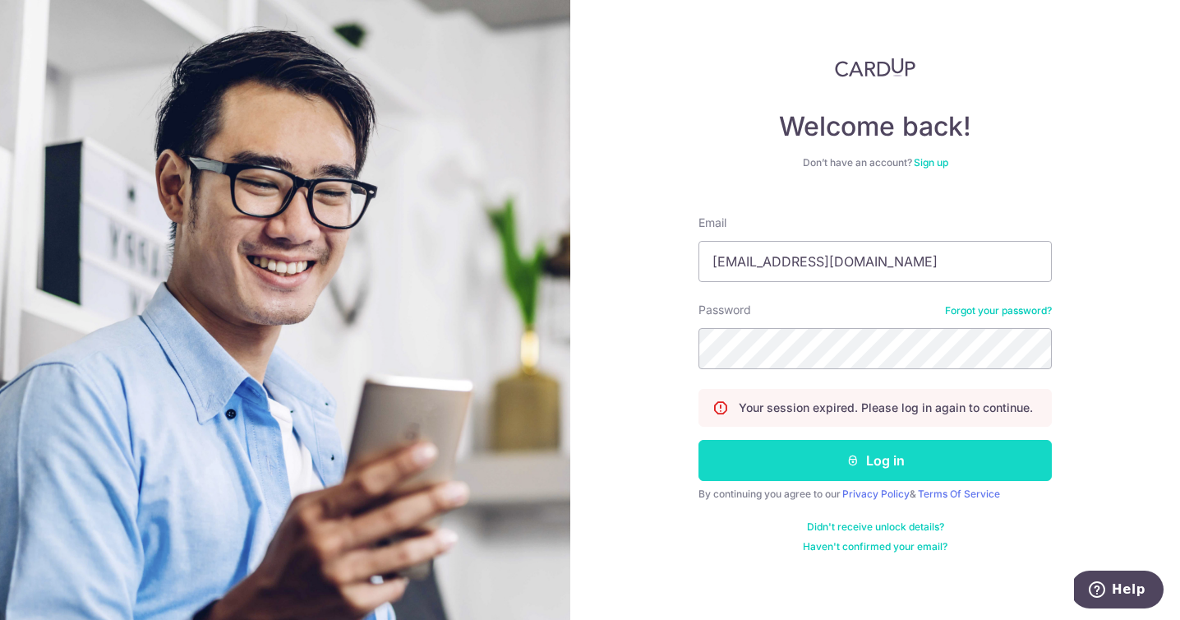
click at [812, 464] on button "Log in" at bounding box center [875, 460] width 353 height 41
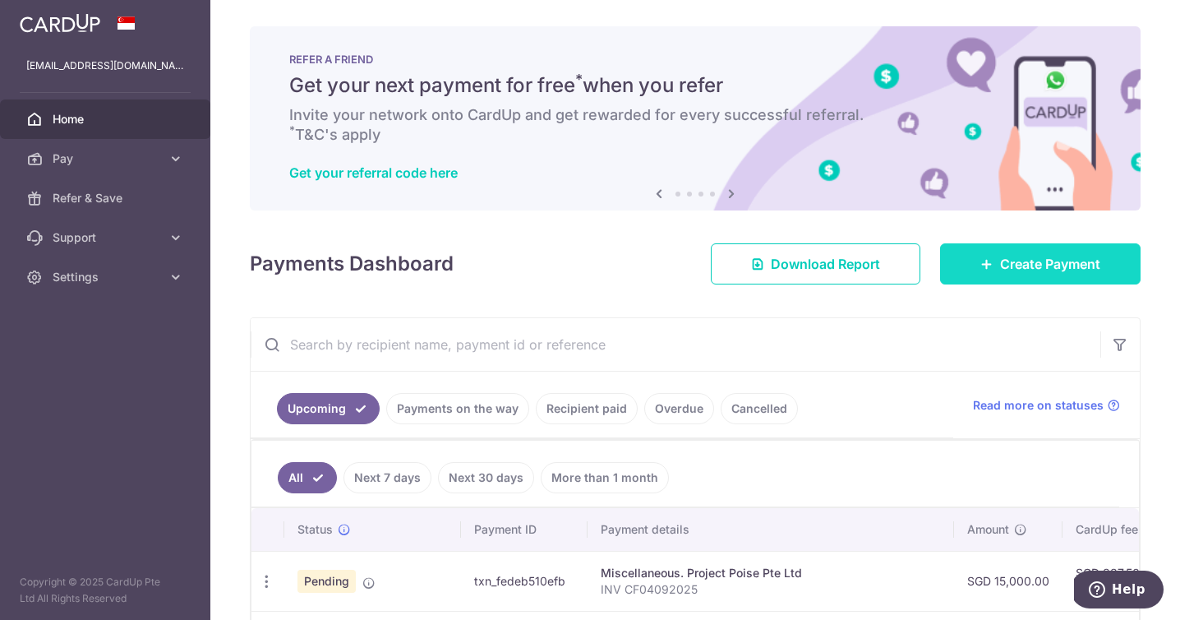
click at [989, 271] on link "Create Payment" at bounding box center [1040, 263] width 201 height 41
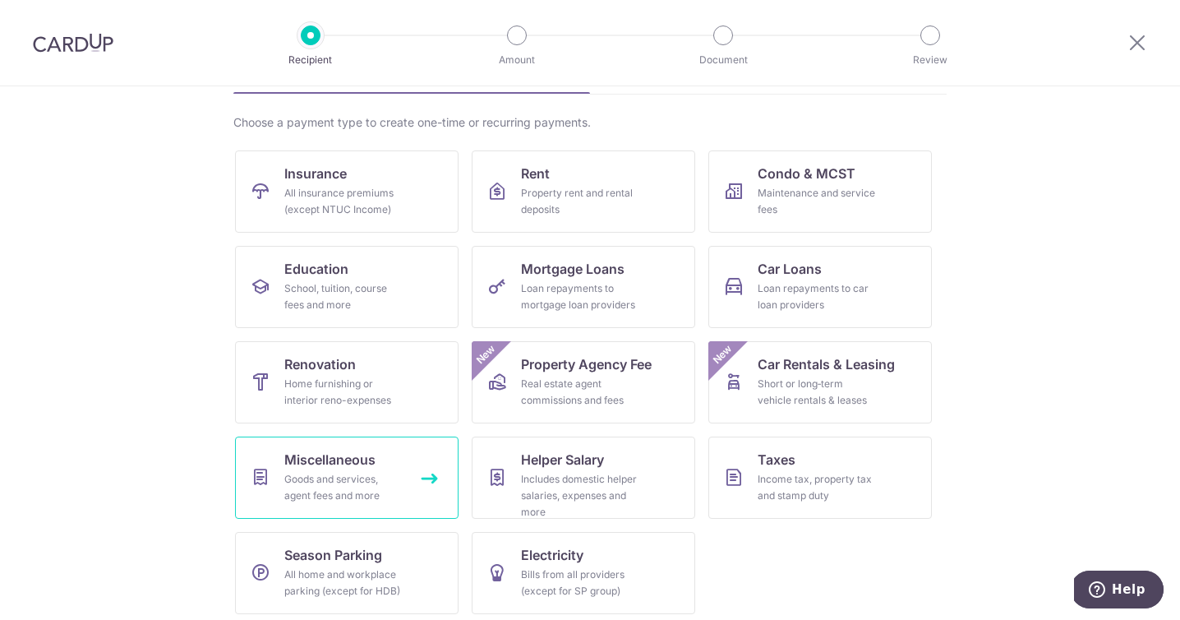
scroll to position [116, 0]
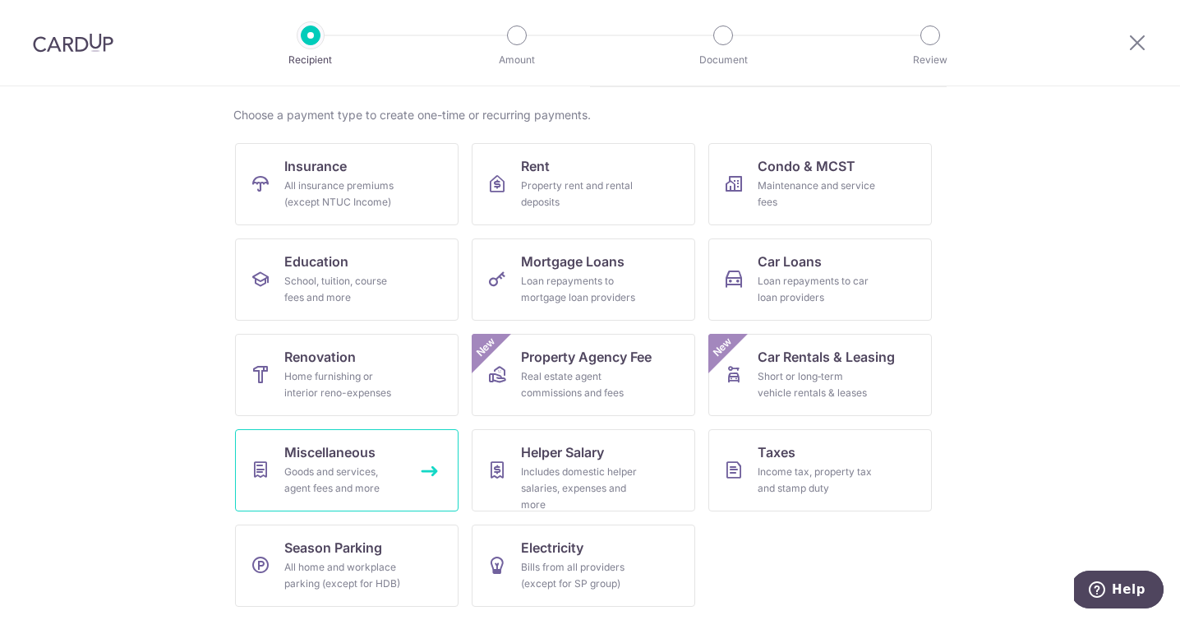
click at [367, 464] on div "Goods and services, agent fees and more" at bounding box center [343, 480] width 118 height 33
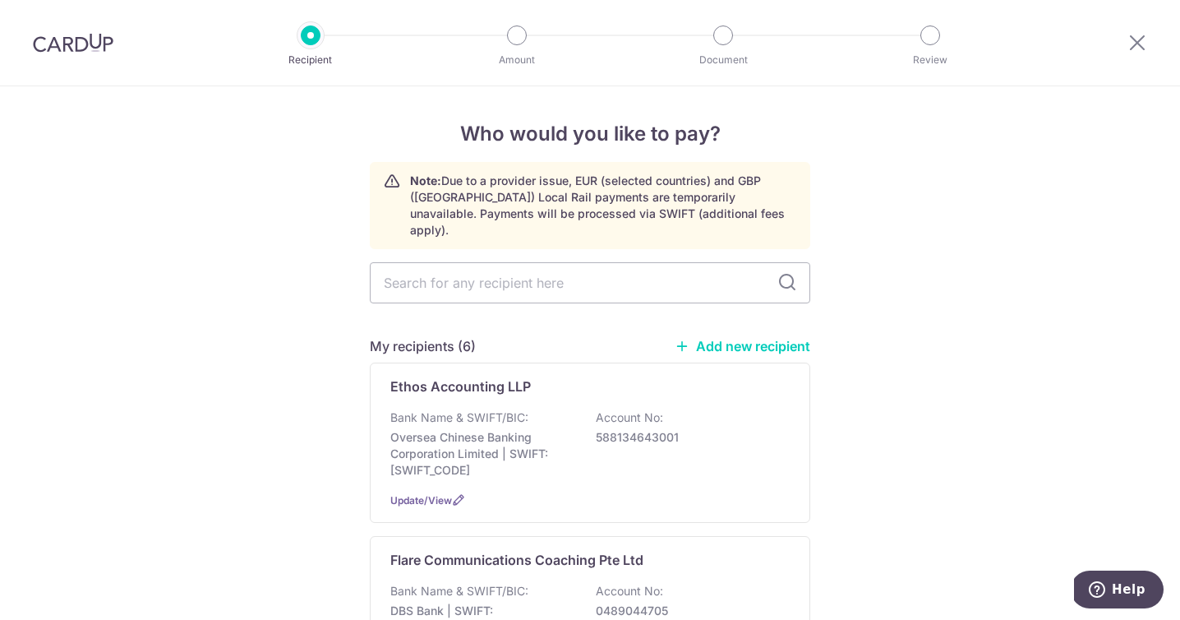
click at [765, 338] on link "Add new recipient" at bounding box center [743, 346] width 136 height 16
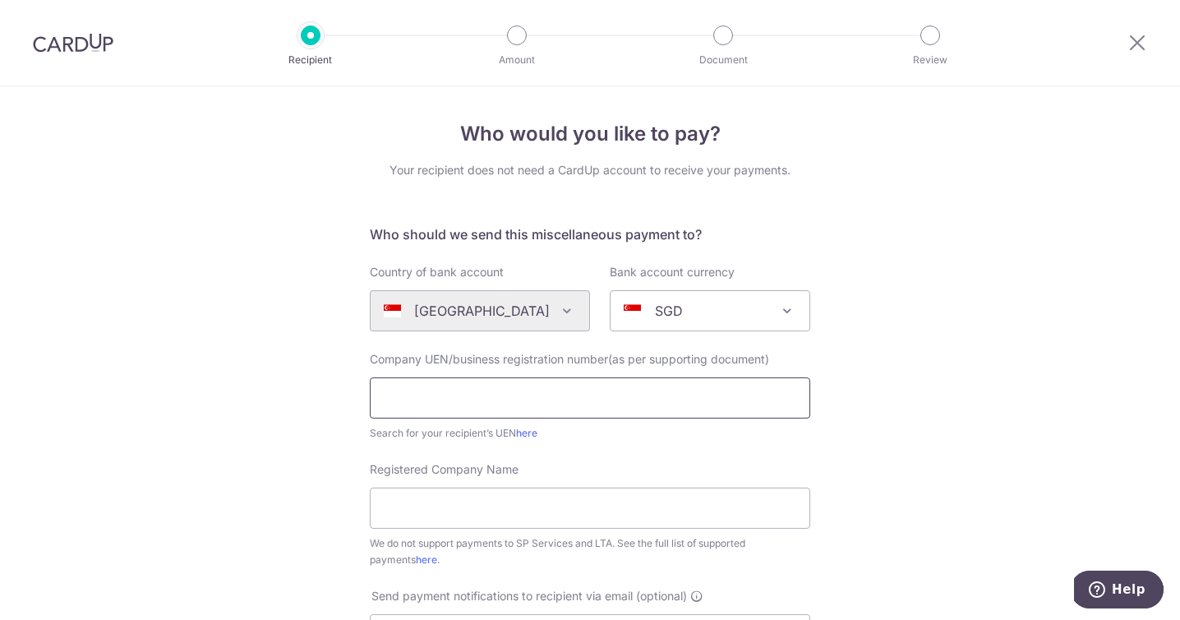
click at [653, 396] on input "text" at bounding box center [590, 397] width 441 height 41
type input "Goahead"
click at [628, 501] on input "Registered Company Name" at bounding box center [590, 507] width 441 height 41
drag, startPoint x: 467, startPoint y: 391, endPoint x: 368, endPoint y: 390, distance: 98.6
click at [370, 390] on input "Goahead" at bounding box center [590, 397] width 441 height 41
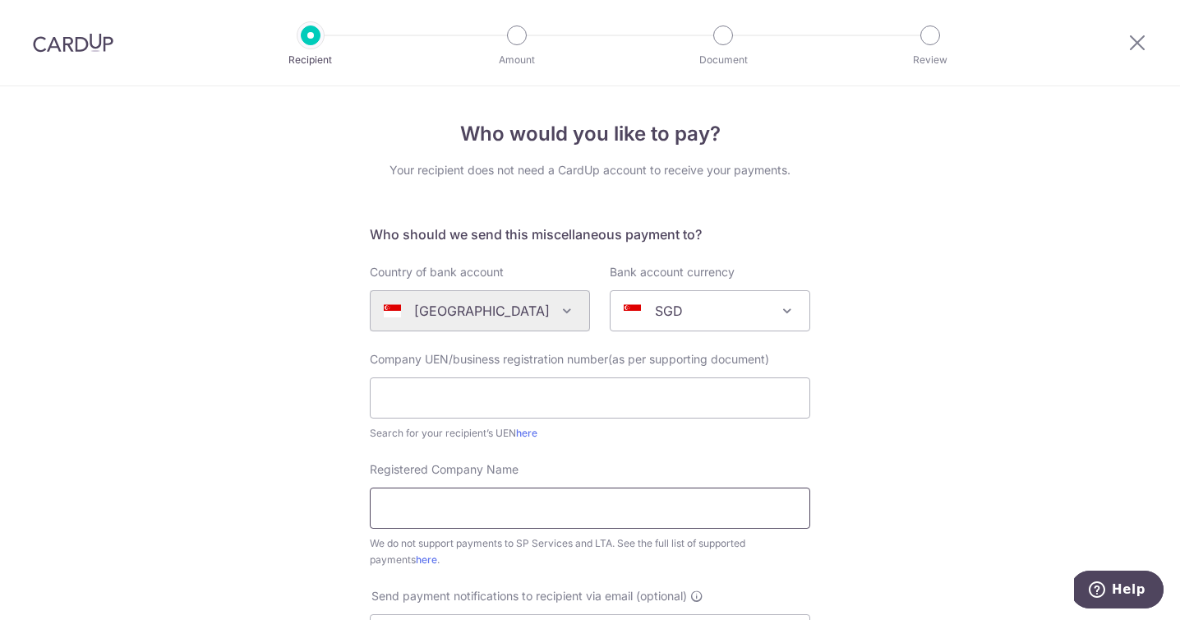
click at [409, 507] on input "Registered Company Name" at bounding box center [590, 507] width 441 height 41
paste input "Goahead"
type input "Goahead"
click at [417, 383] on input "text" at bounding box center [590, 397] width 441 height 41
paste input "202015797C"
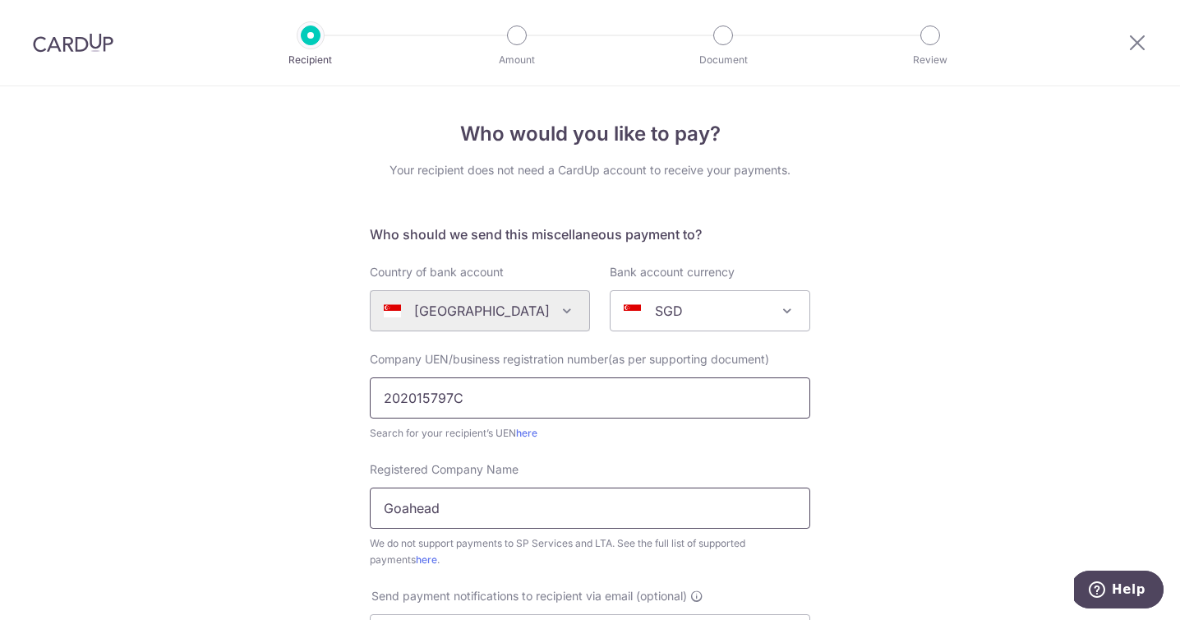
type input "202015797C"
click at [463, 515] on input "Goahead" at bounding box center [590, 507] width 441 height 41
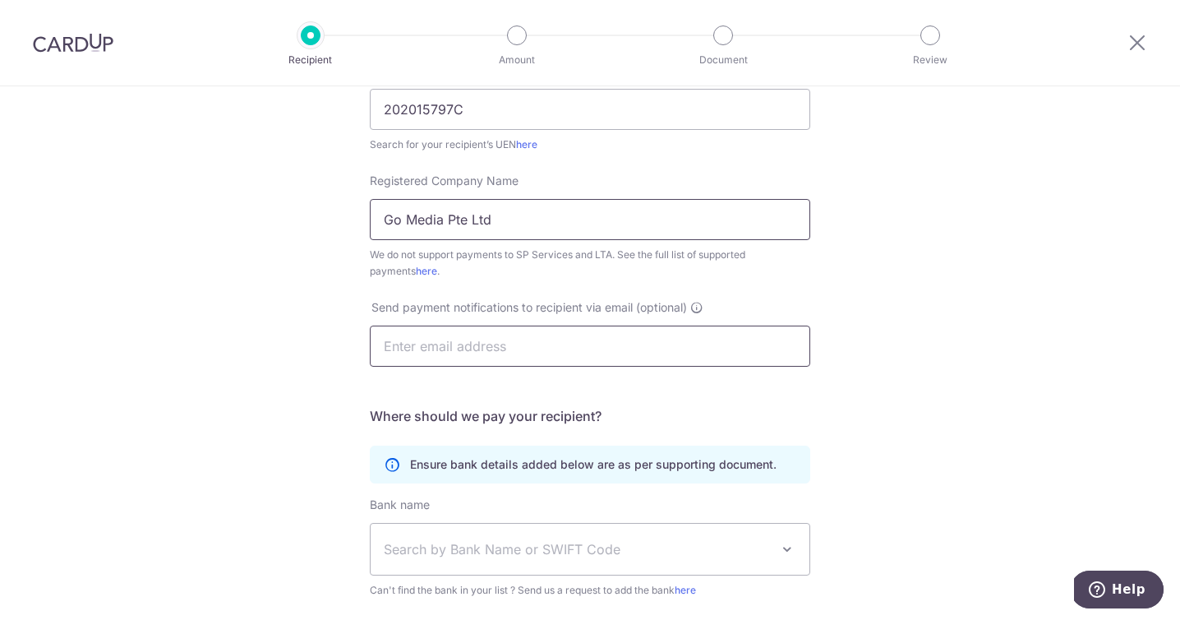
type input "Go Media Pte Ltd"
click at [536, 353] on input "text" at bounding box center [590, 345] width 441 height 41
paste input "kenzie@goahead.sg"
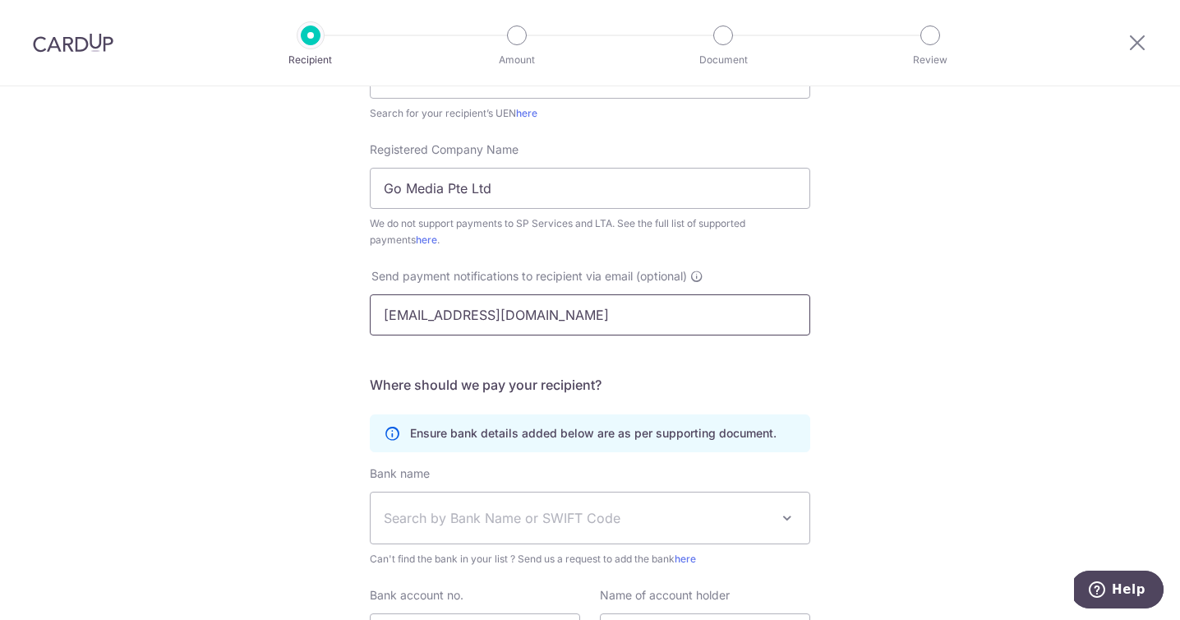
scroll to position [323, 0]
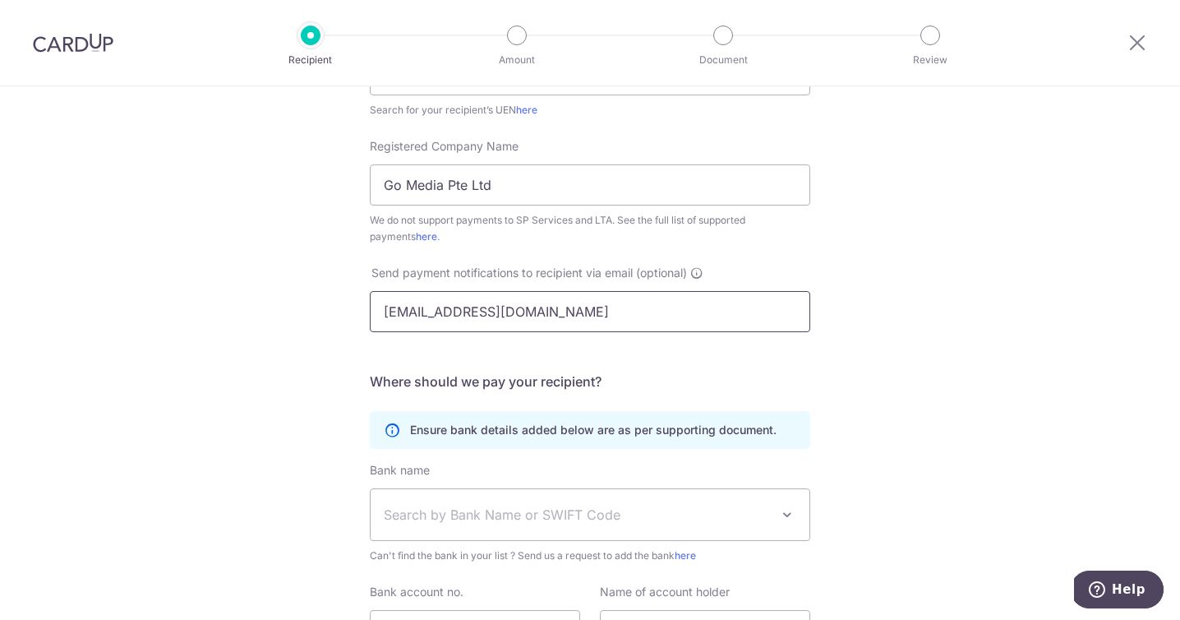
type input "kenzie@goahead.sg"
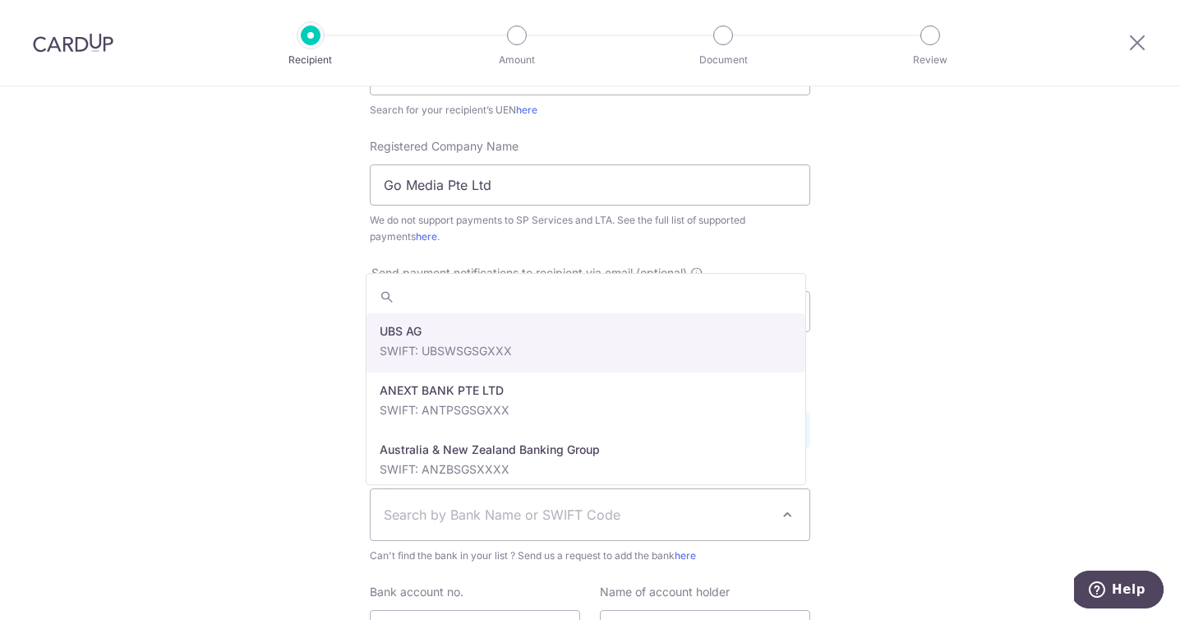
click at [590, 509] on span "Search by Bank Name or SWIFT Code" at bounding box center [577, 515] width 386 height 20
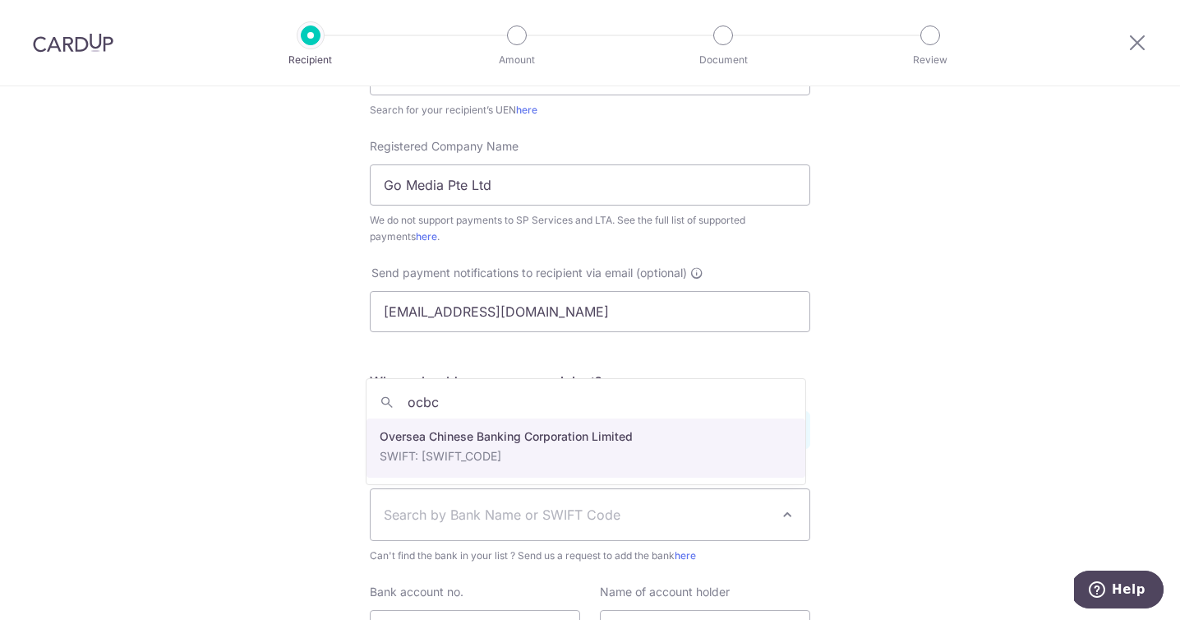
type input "ocbc"
select select "12"
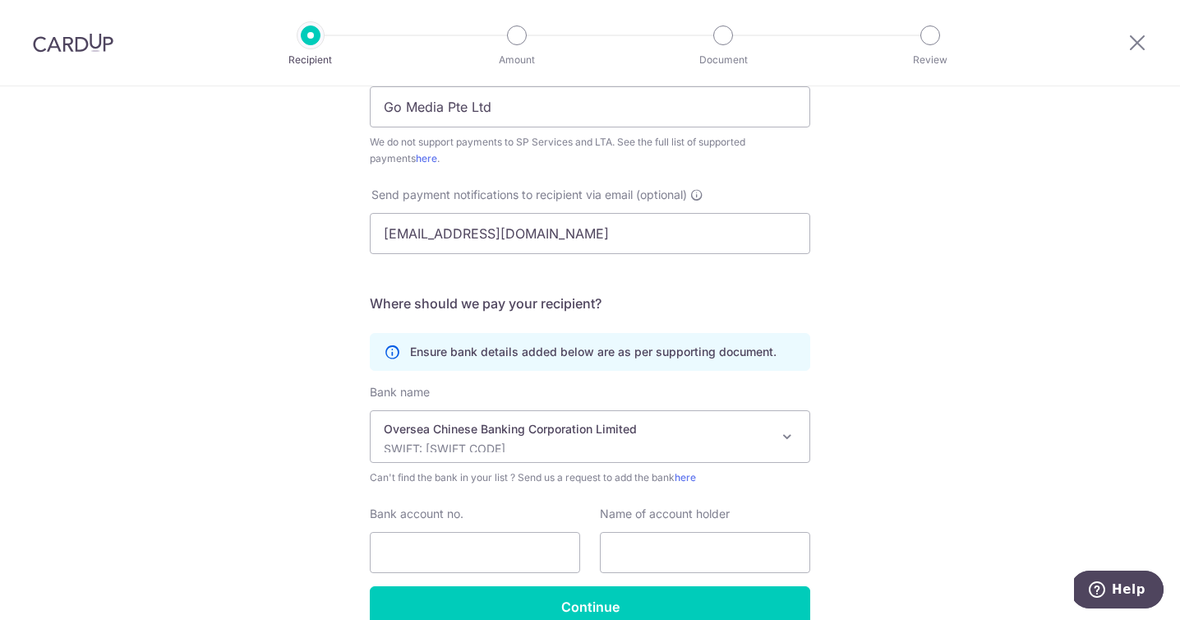
scroll to position [431, 0]
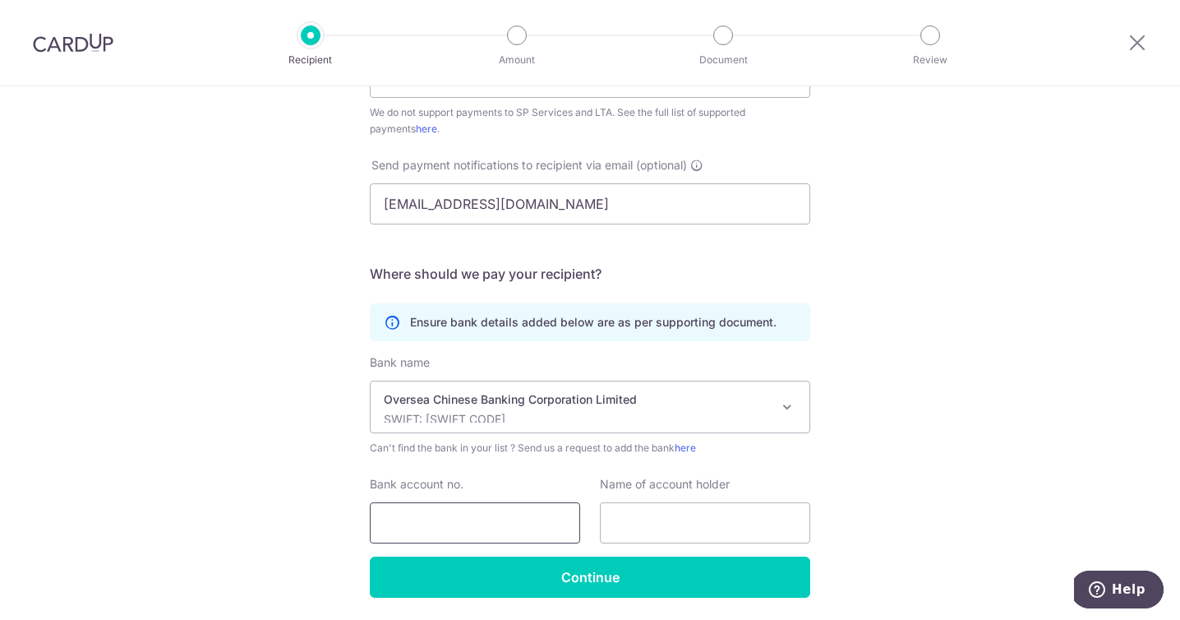
click at [505, 524] on input "Bank account no." at bounding box center [475, 522] width 210 height 41
type input "601803331001"
click at [671, 522] on input "text" at bounding box center [705, 522] width 210 height 41
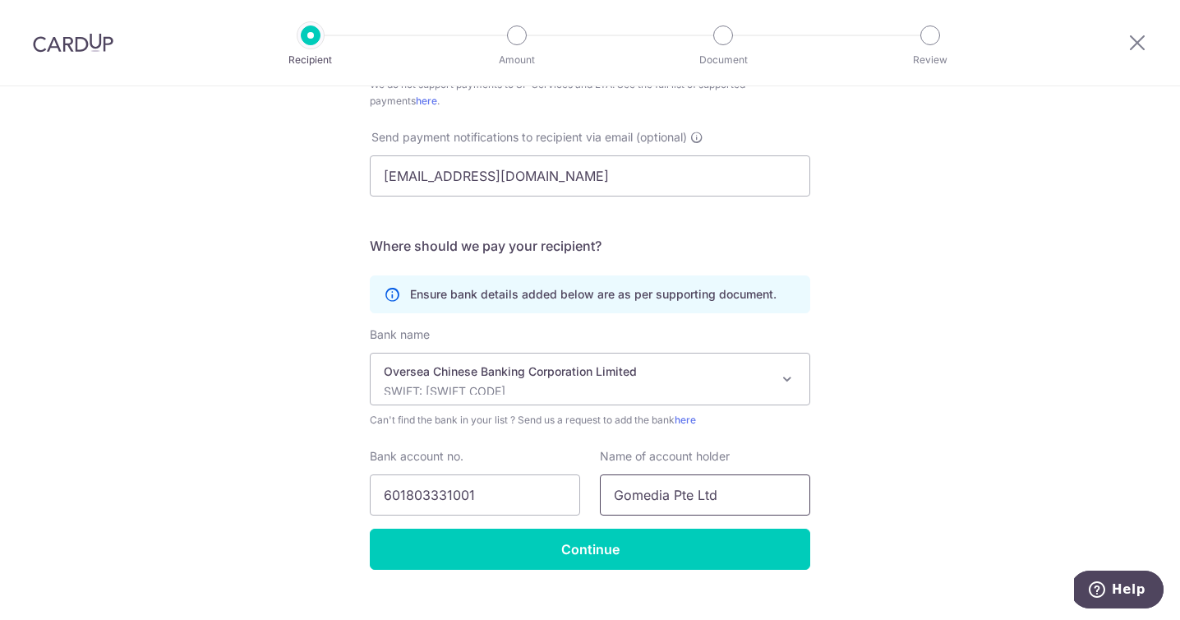
scroll to position [486, 0]
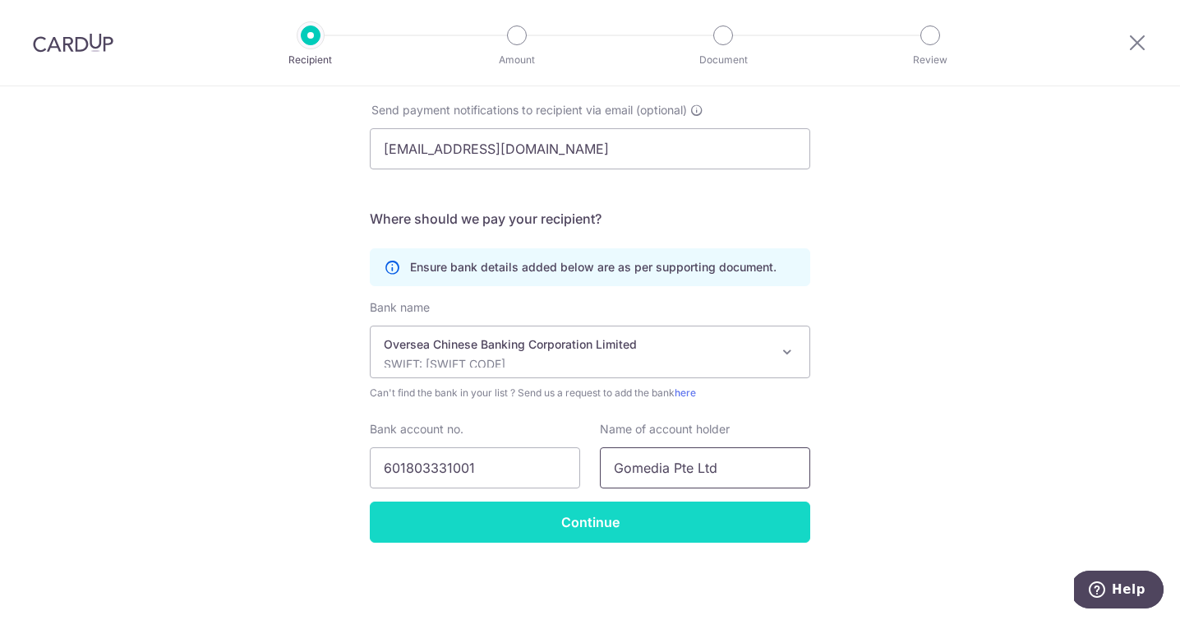
type input "Gomedia Pte Ltd"
click at [605, 515] on input "Continue" at bounding box center [590, 521] width 441 height 41
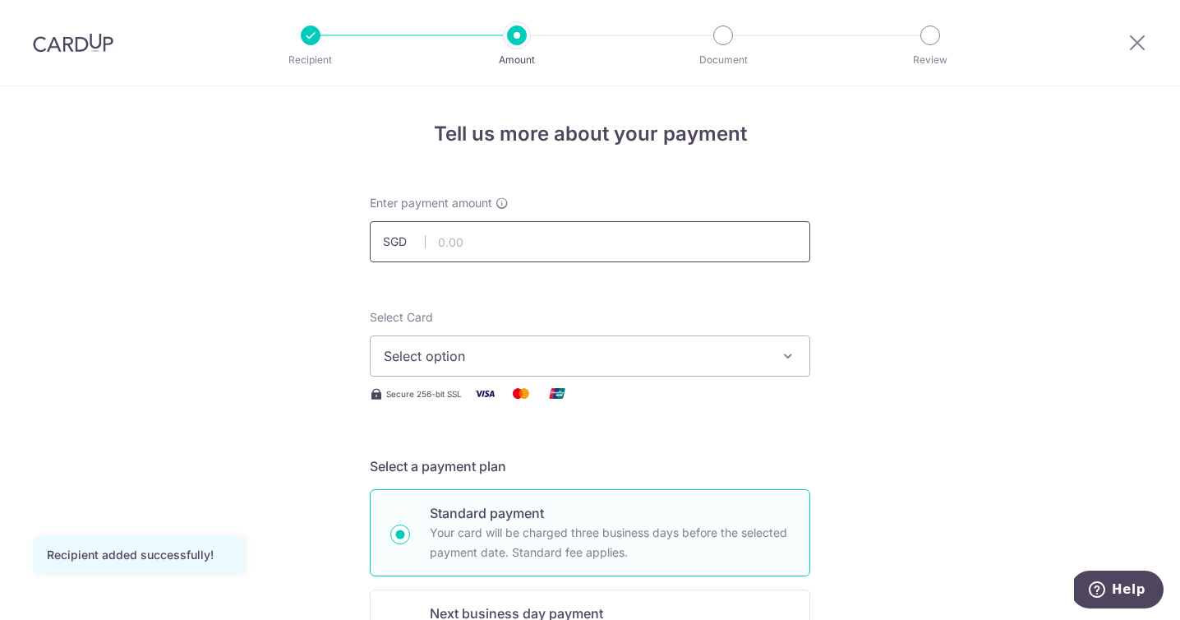
click at [551, 238] on input "text" at bounding box center [590, 241] width 441 height 41
type input "4,500.00"
click at [616, 362] on span "Select option" at bounding box center [575, 356] width 383 height 20
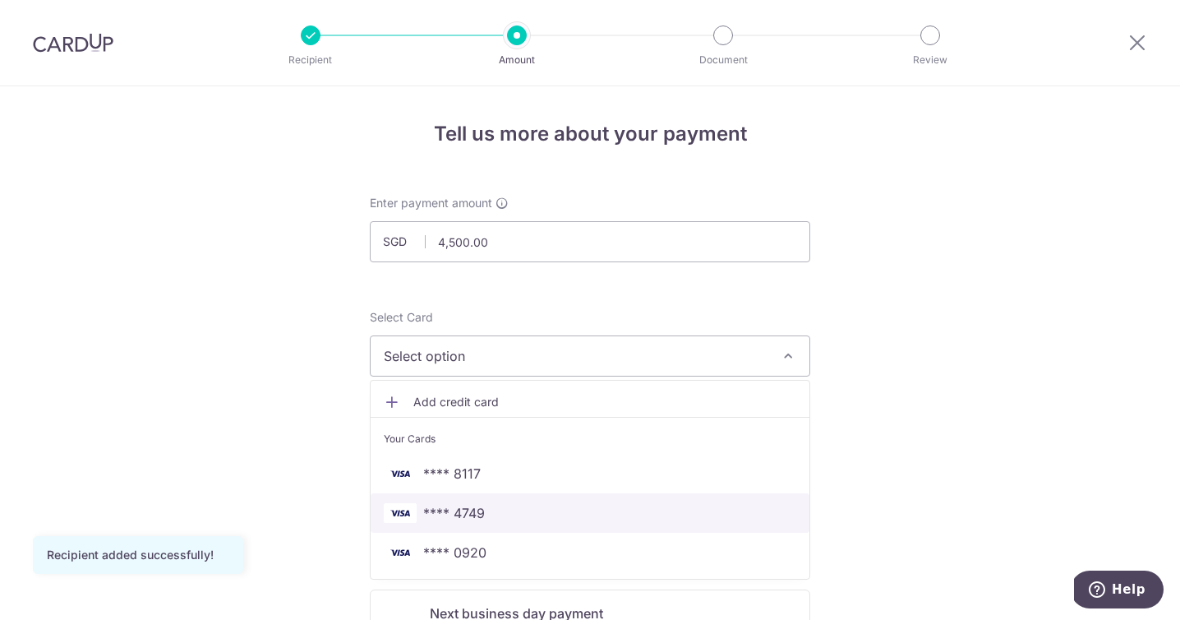
click at [515, 497] on link "**** 4749" at bounding box center [590, 512] width 439 height 39
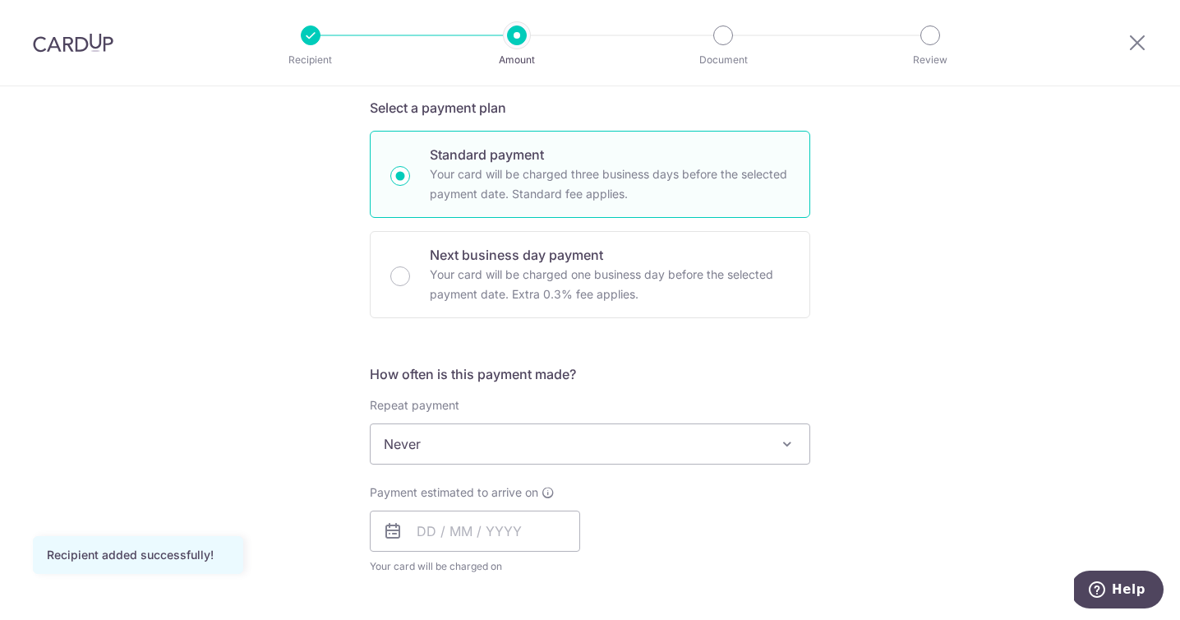
scroll to position [391, 0]
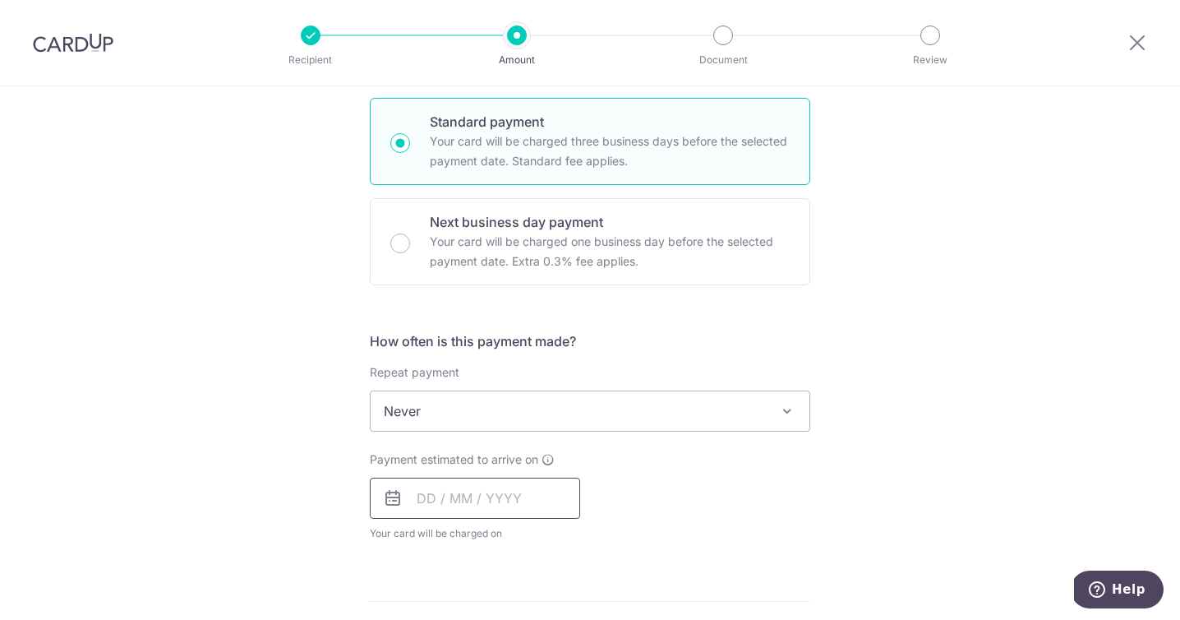
click at [538, 491] on input "text" at bounding box center [475, 498] width 210 height 41
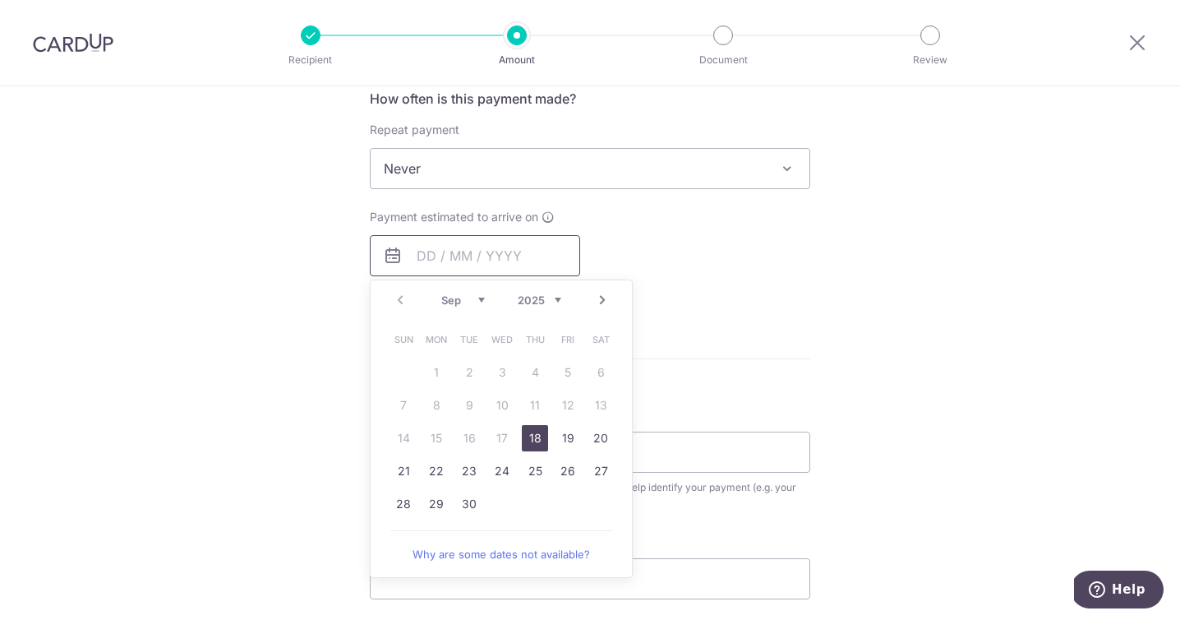
scroll to position [664, 0]
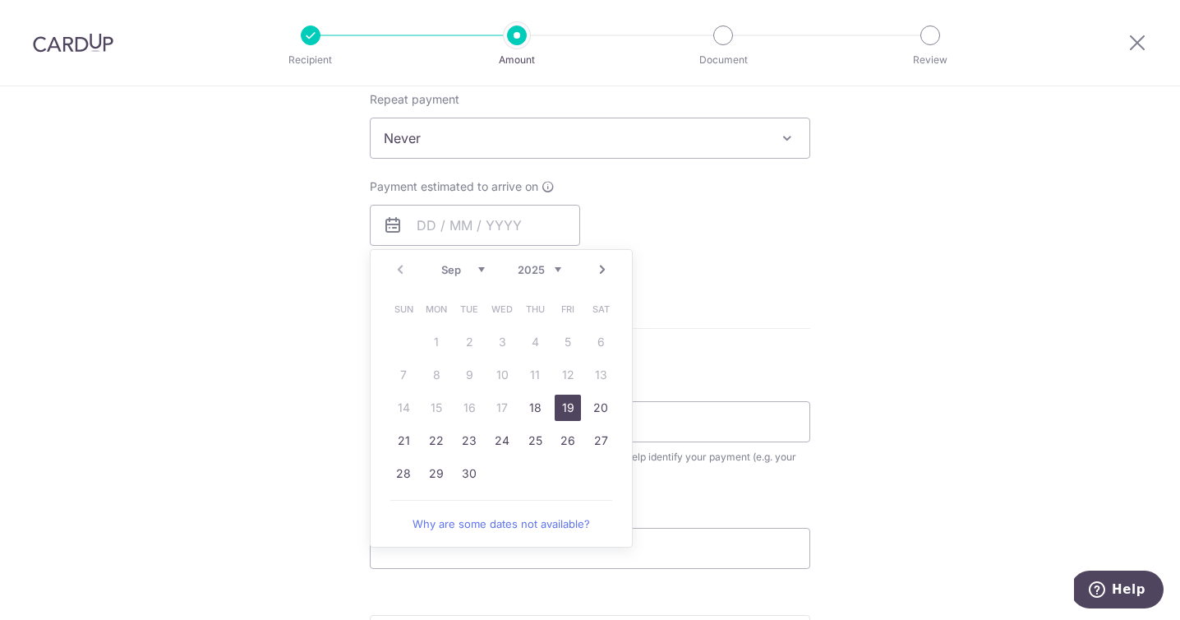
click at [567, 399] on link "19" at bounding box center [568, 408] width 26 height 26
type input "[DATE]"
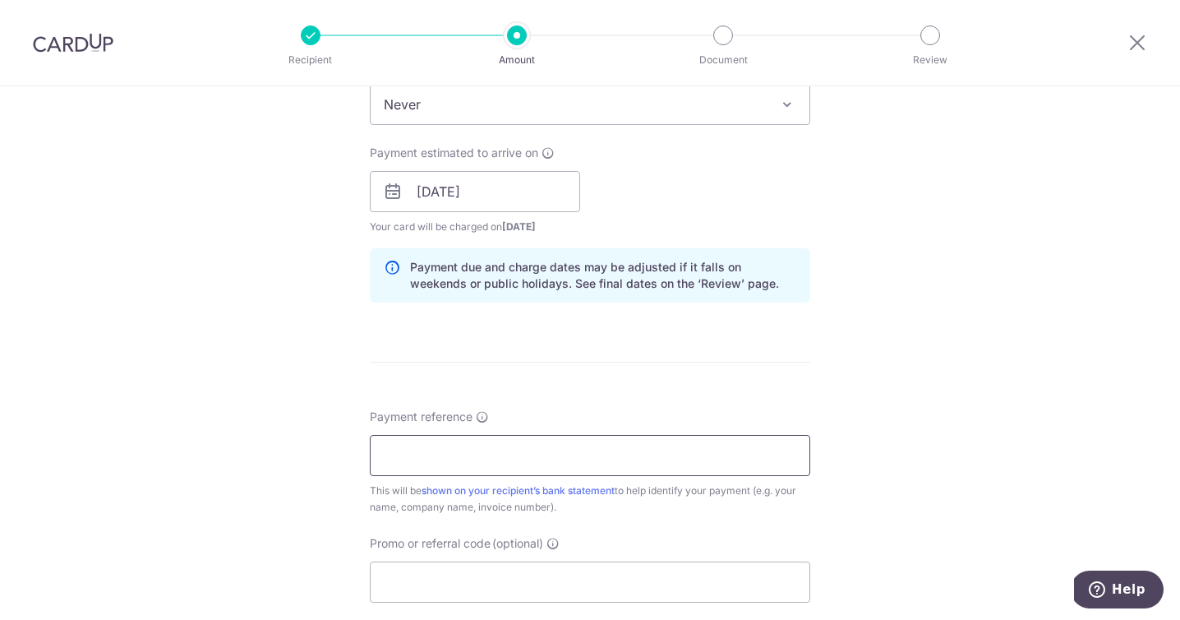
scroll to position [699, 0]
click at [757, 452] on input "Payment reference" at bounding box center [590, 454] width 441 height 41
paste input "QZFKHZ8Z-0001"
click at [455, 454] on input "QZFKHZ8Z-0001" at bounding box center [590, 454] width 441 height 41
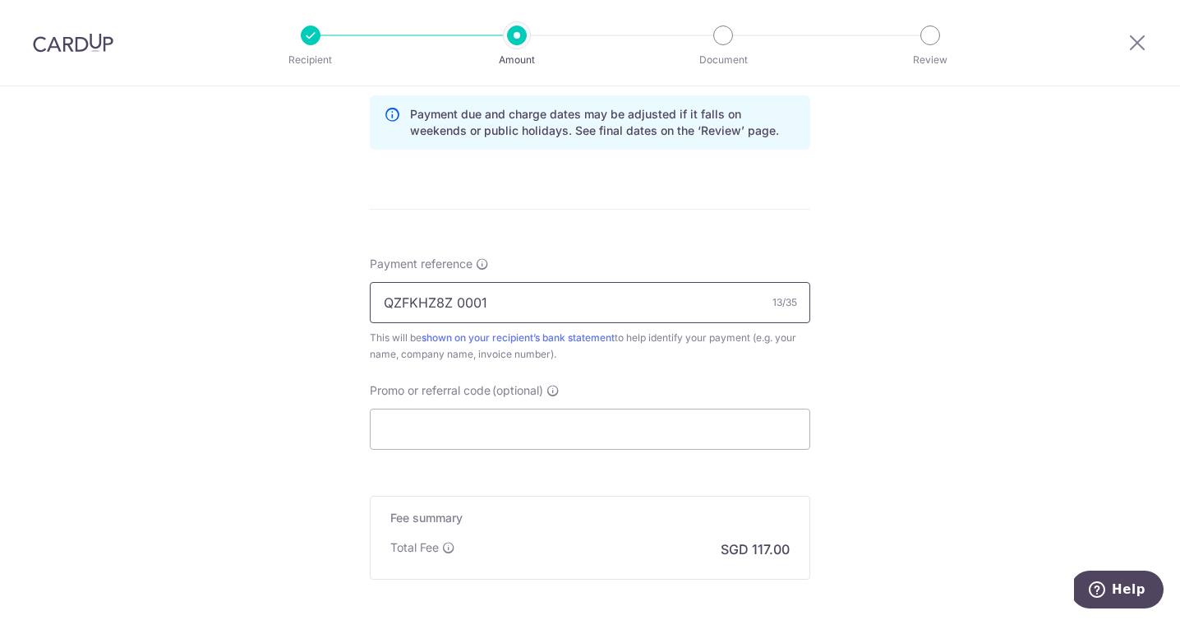
scroll to position [930, 0]
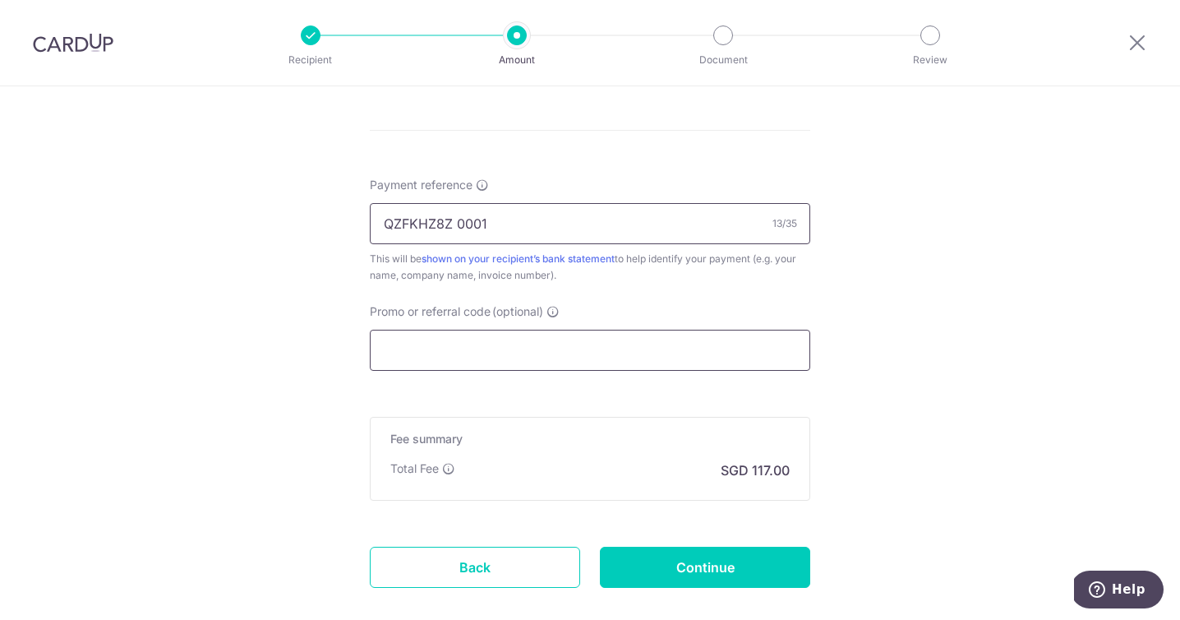
type input "QZFKHZ8Z 0001"
click at [645, 354] on input "Promo or referral code (optional)" at bounding box center [590, 350] width 441 height 41
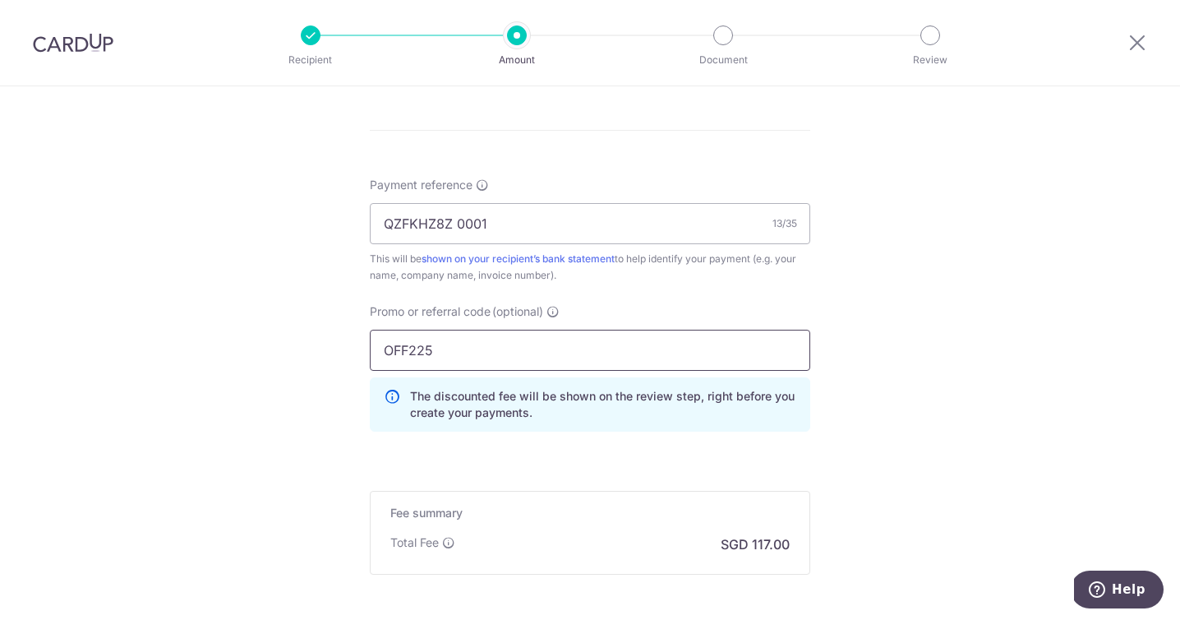
type input "OFF225"
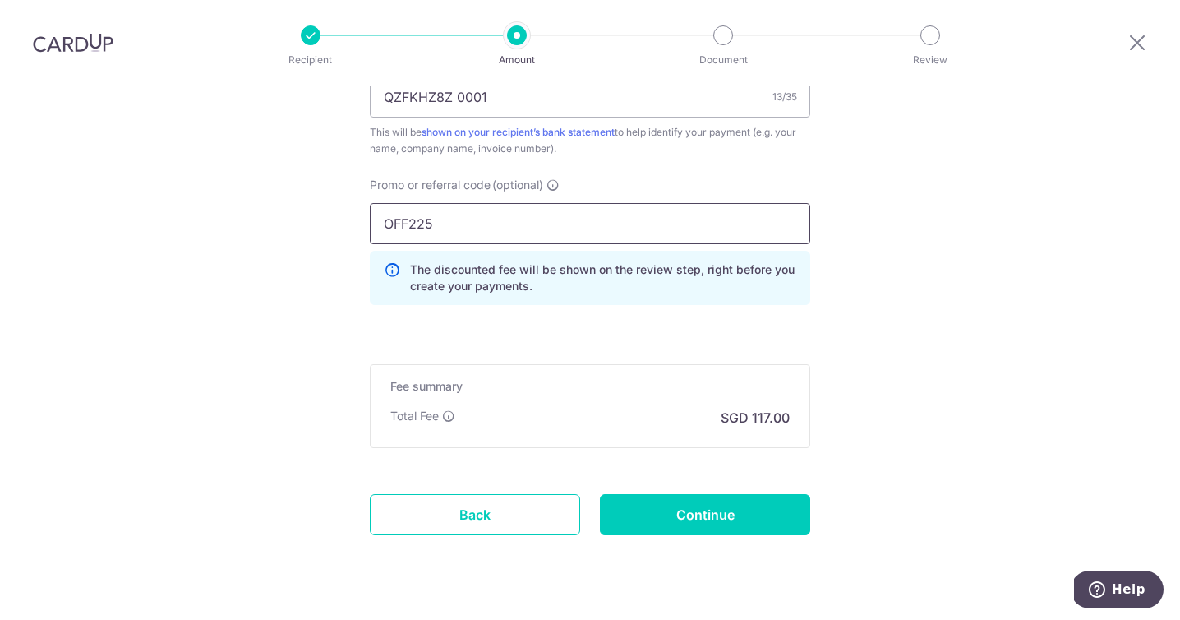
scroll to position [1095, 0]
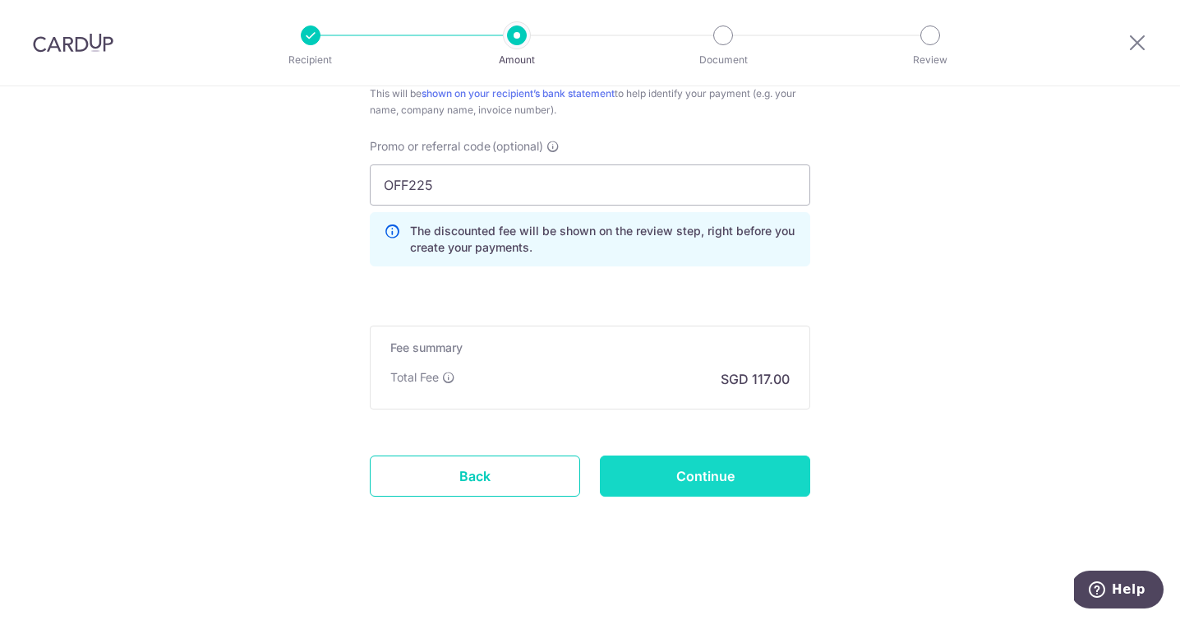
click at [692, 473] on input "Continue" at bounding box center [705, 475] width 210 height 41
type input "Create Schedule"
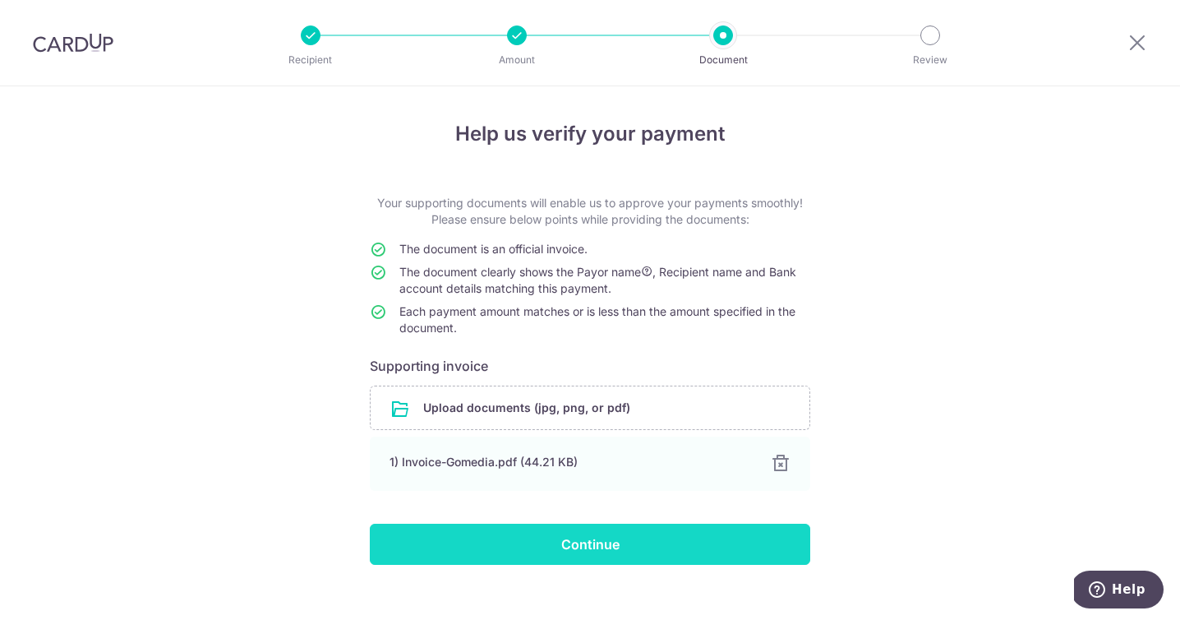
click at [630, 551] on input "Continue" at bounding box center [590, 544] width 441 height 41
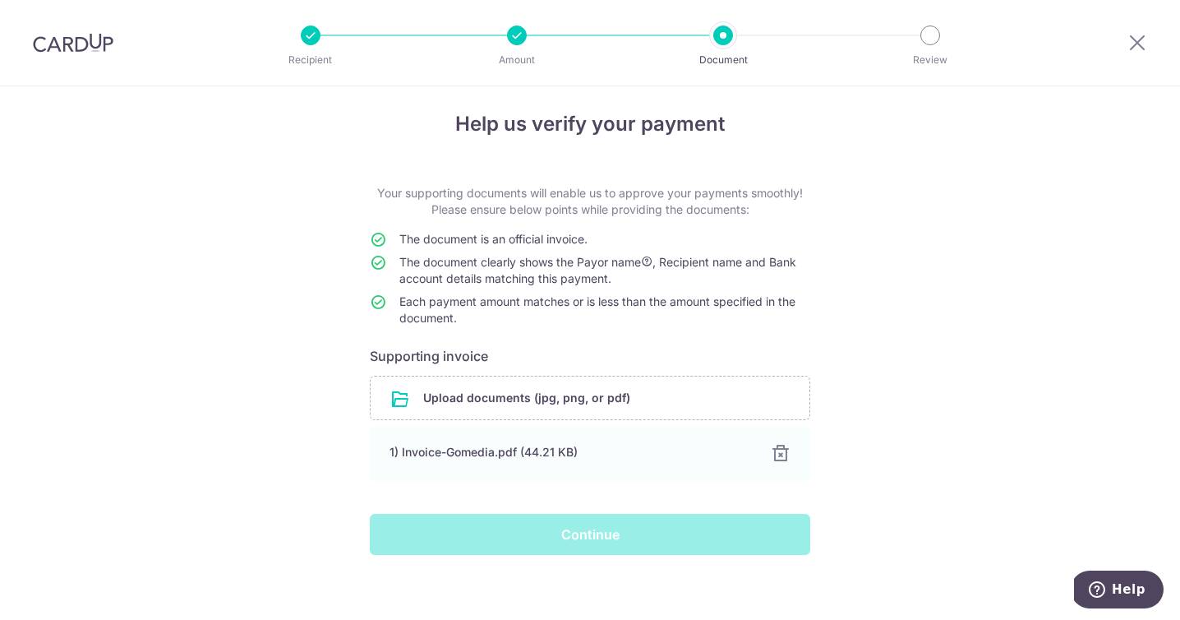
scroll to position [22, 0]
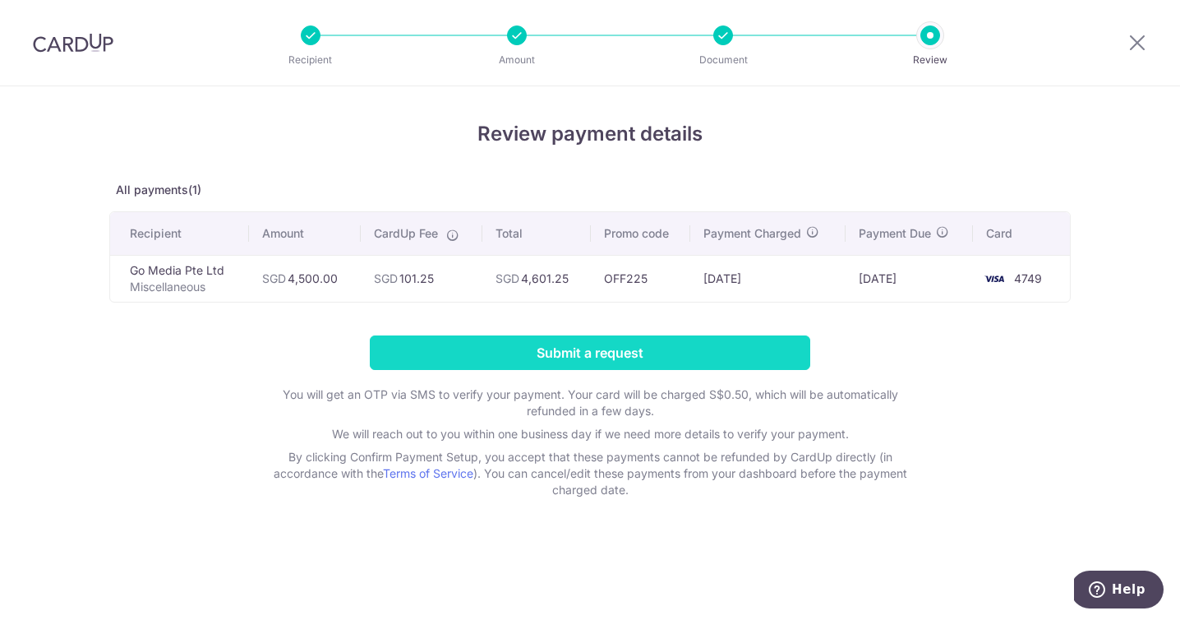
click at [583, 342] on input "Submit a request" at bounding box center [590, 352] width 441 height 35
